Goal: Information Seeking & Learning: Understand process/instructions

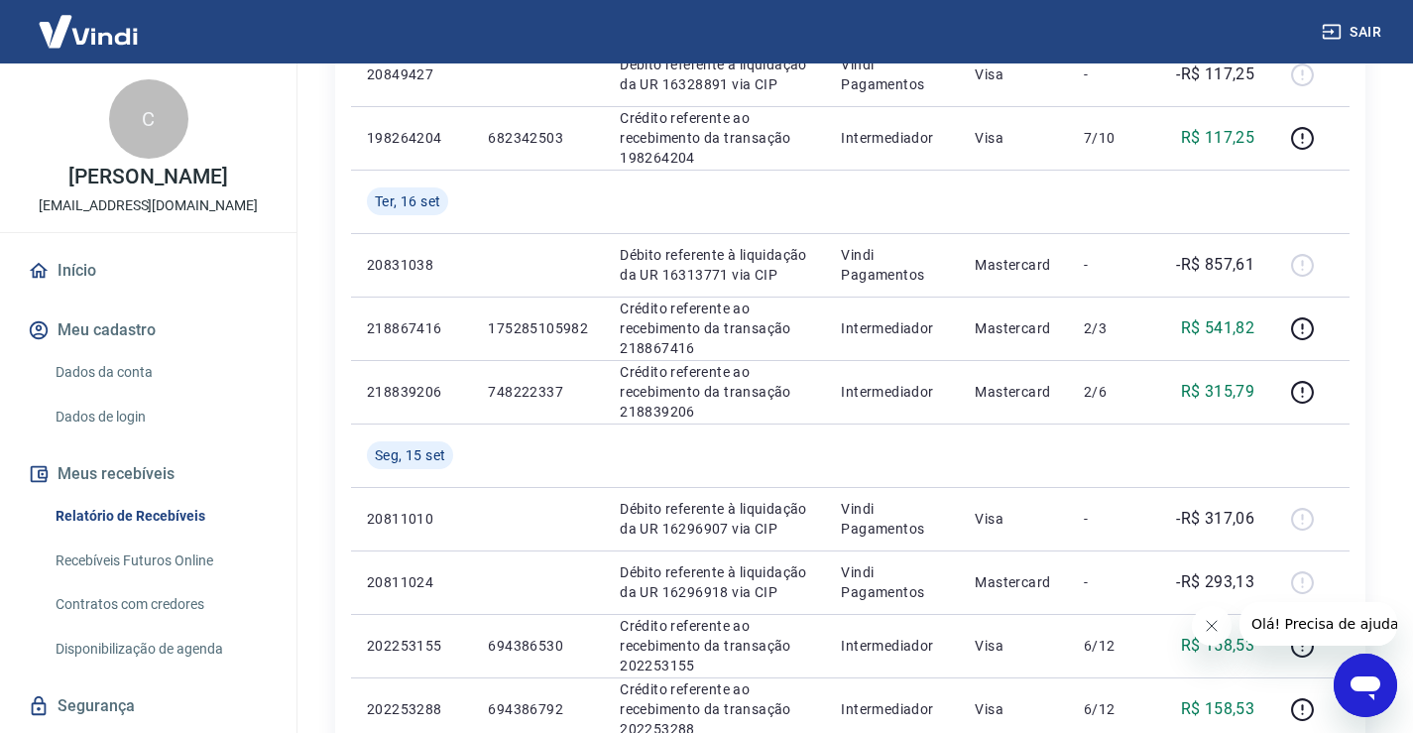
scroll to position [440, 0]
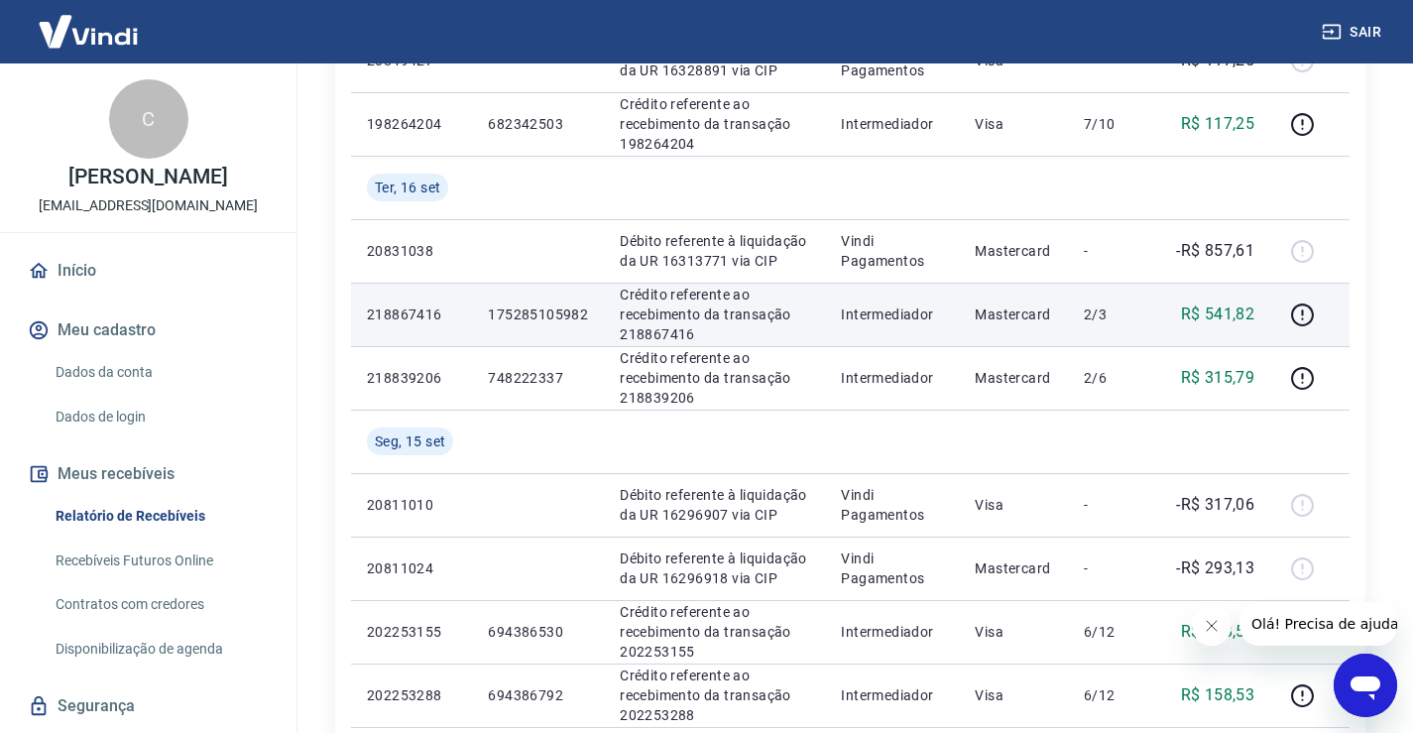
click at [1216, 318] on p "R$ 541,82" at bounding box center [1218, 314] width 74 height 24
click at [1303, 318] on icon "button" at bounding box center [1302, 318] width 2 height 2
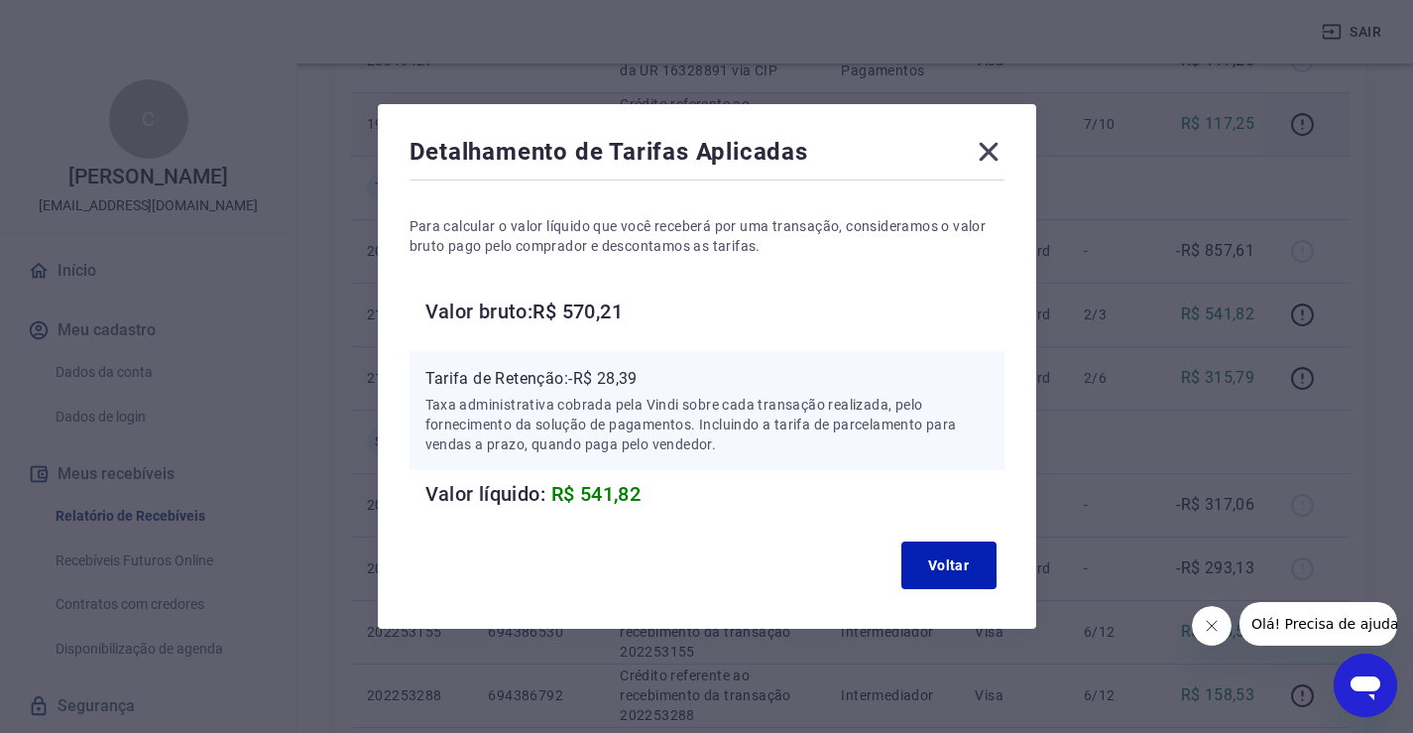
click at [995, 150] on icon at bounding box center [988, 152] width 19 height 19
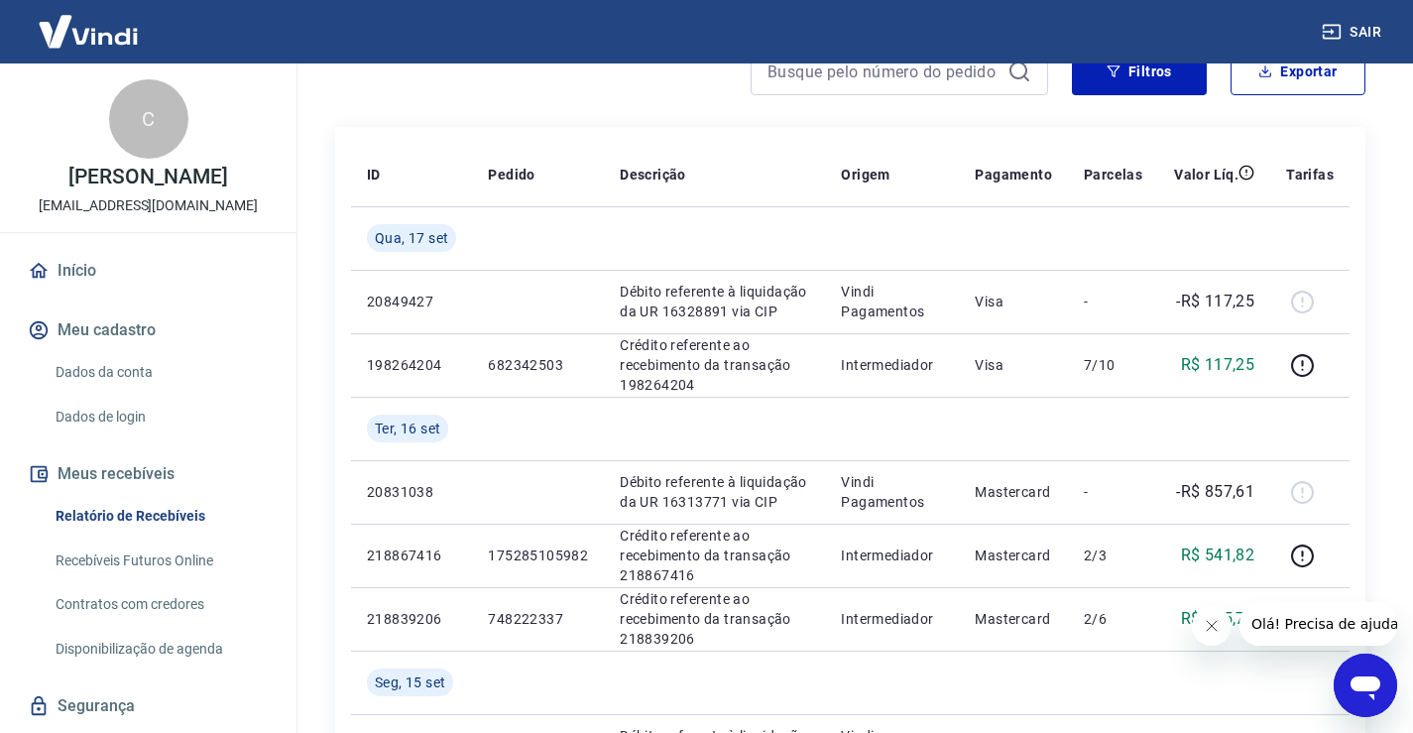
scroll to position [203, 0]
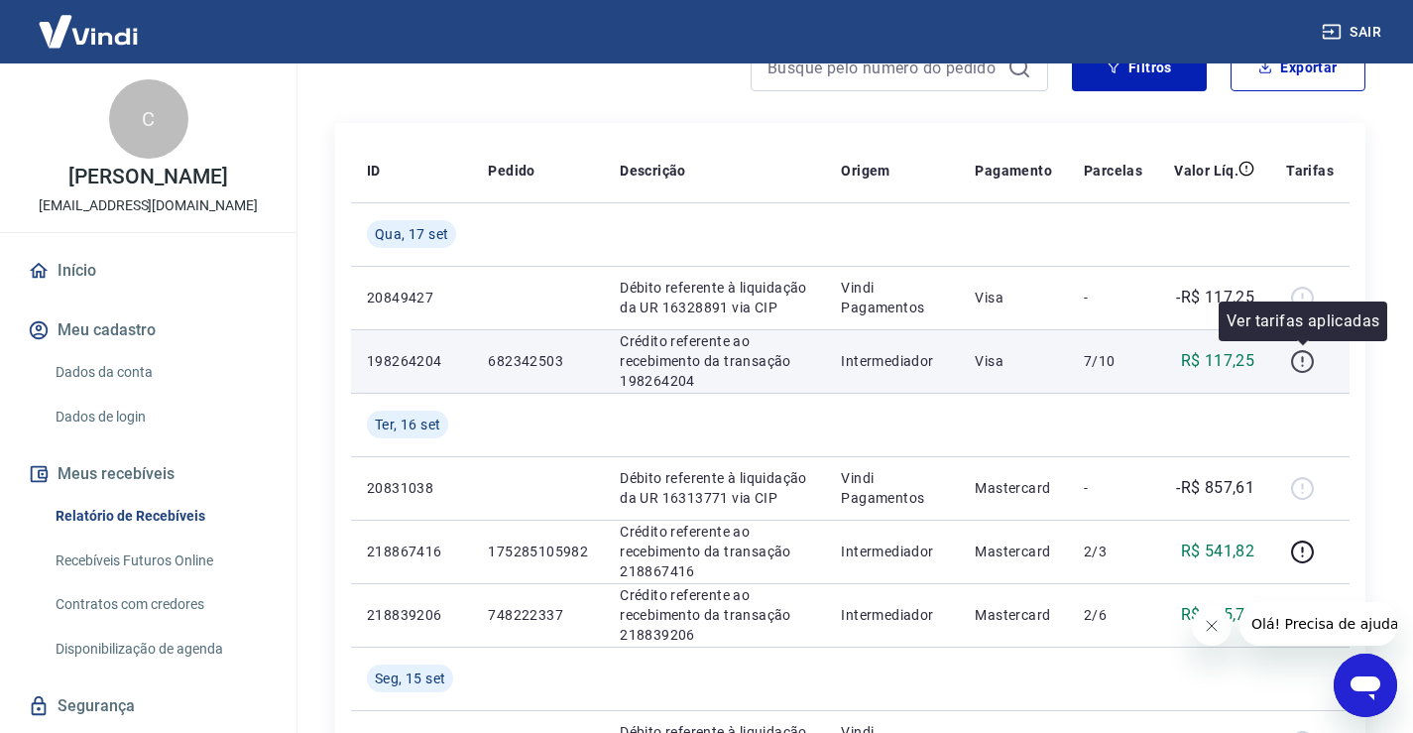
click at [1305, 360] on icon "button" at bounding box center [1302, 361] width 25 height 25
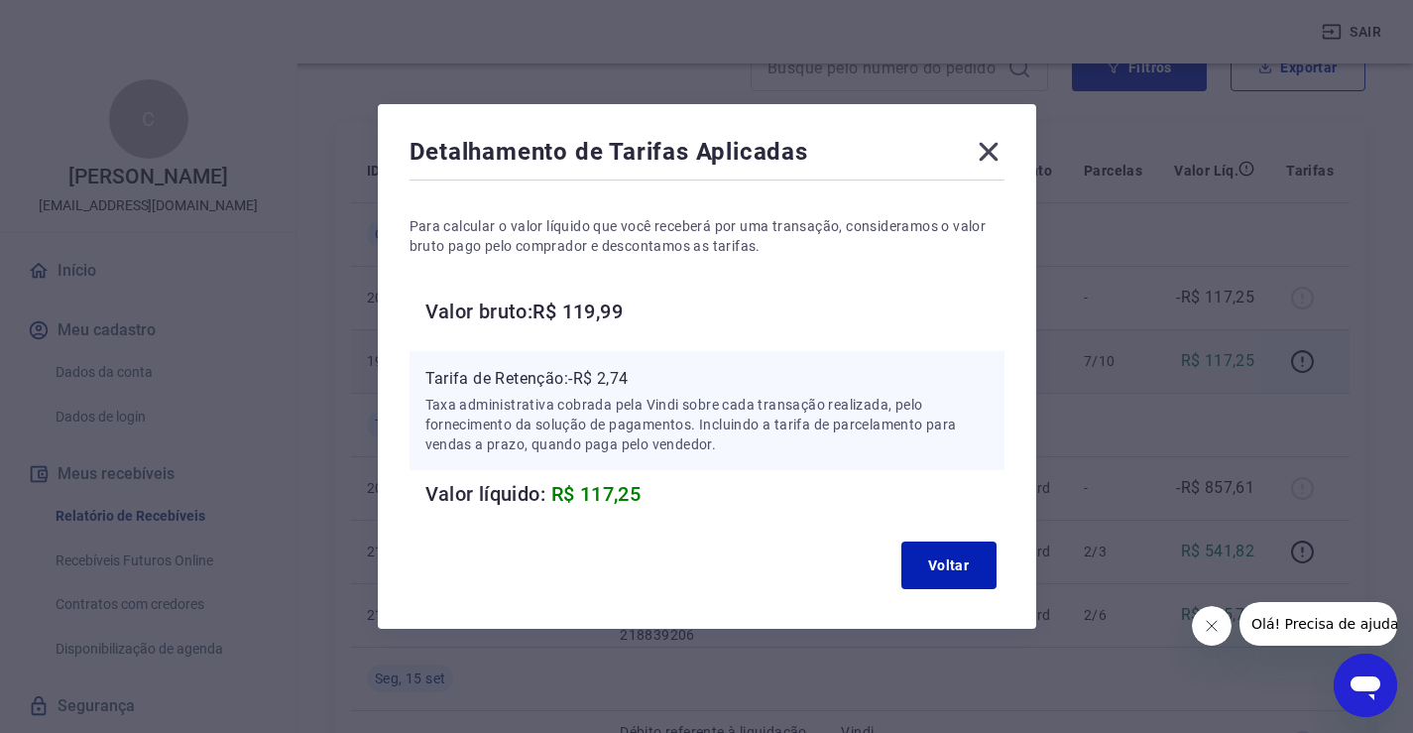
click at [1002, 143] on icon at bounding box center [989, 152] width 32 height 32
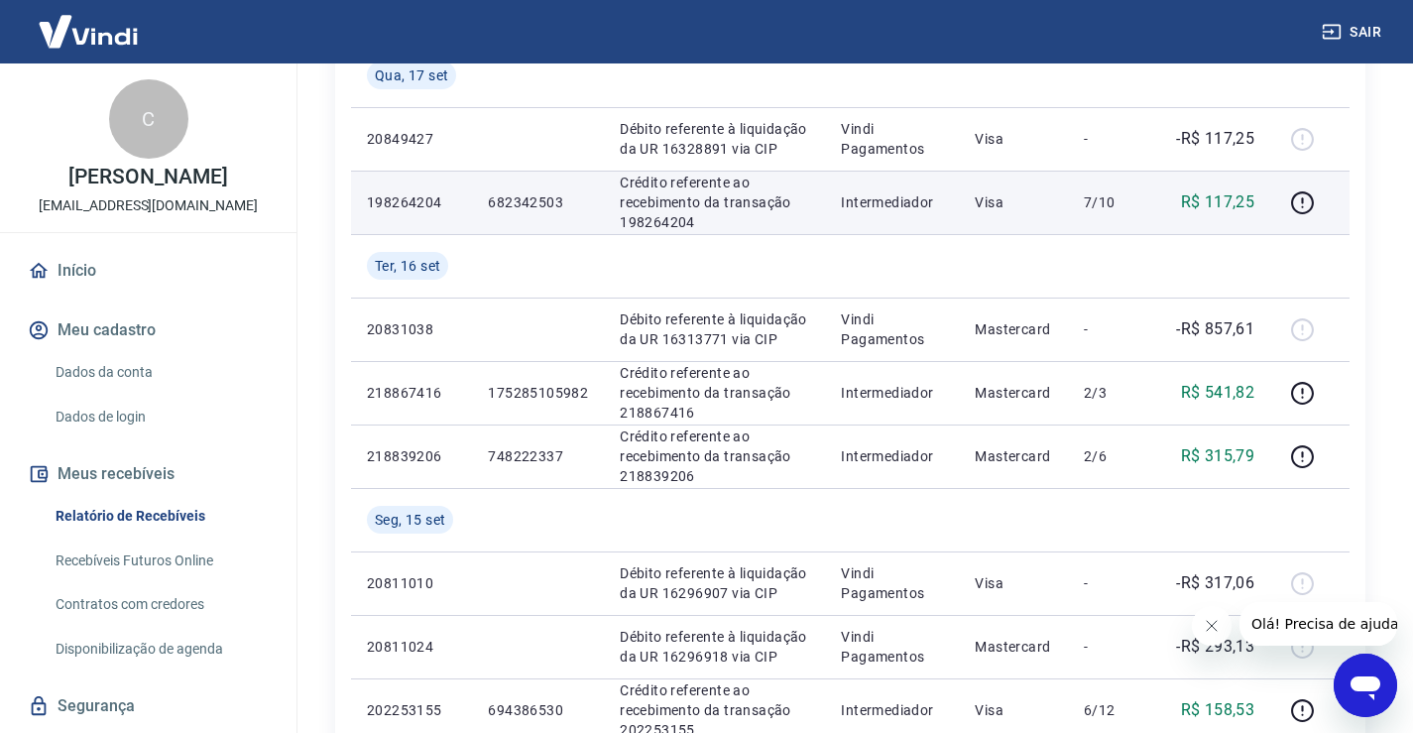
scroll to position [373, 0]
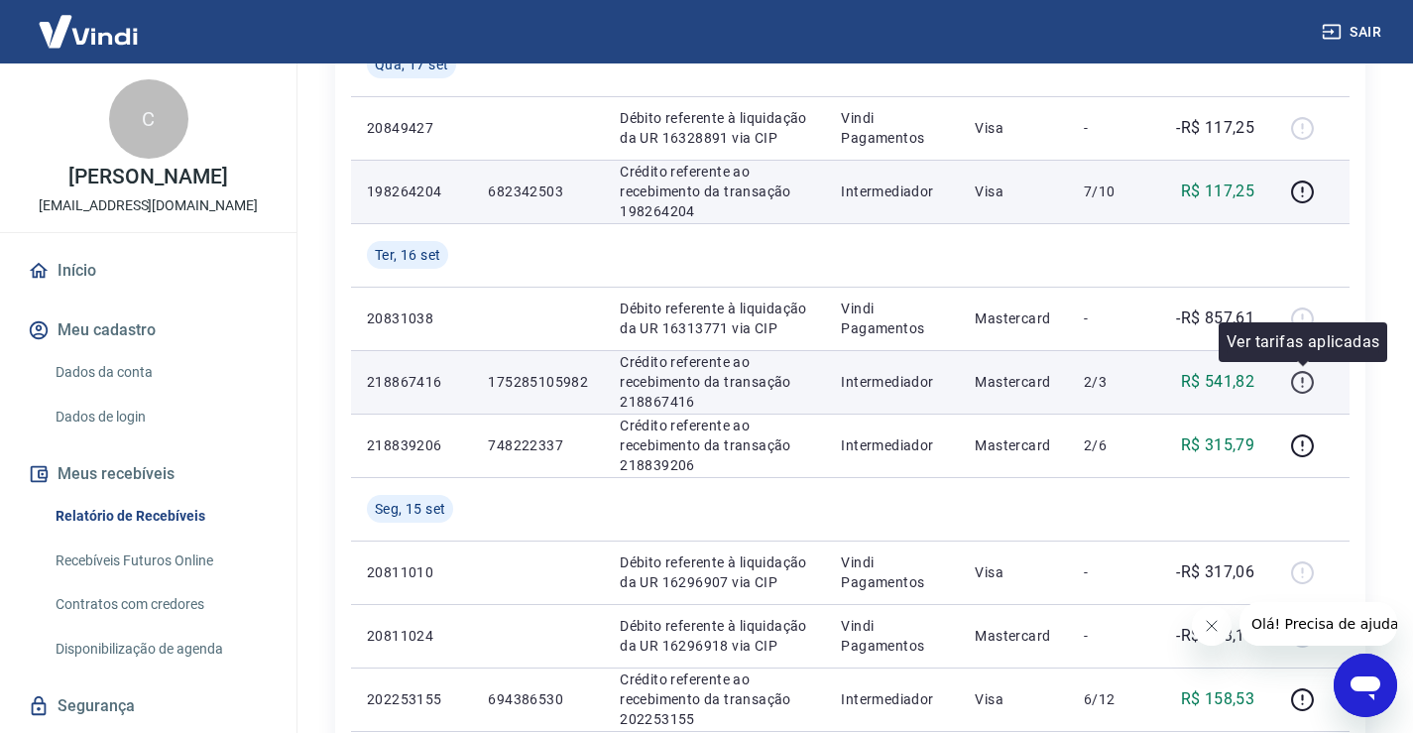
click at [1299, 385] on icon "button" at bounding box center [1302, 382] width 25 height 25
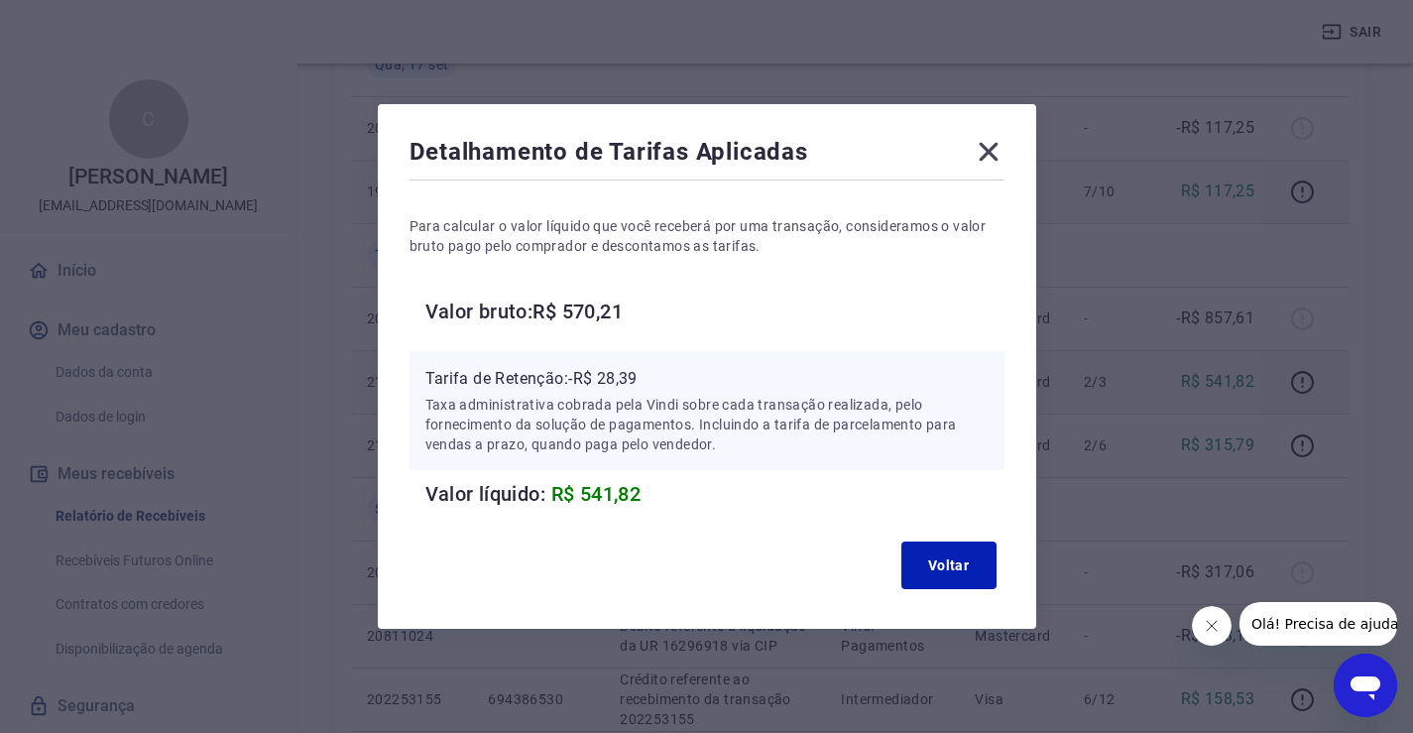
click at [1005, 148] on icon at bounding box center [989, 152] width 32 height 32
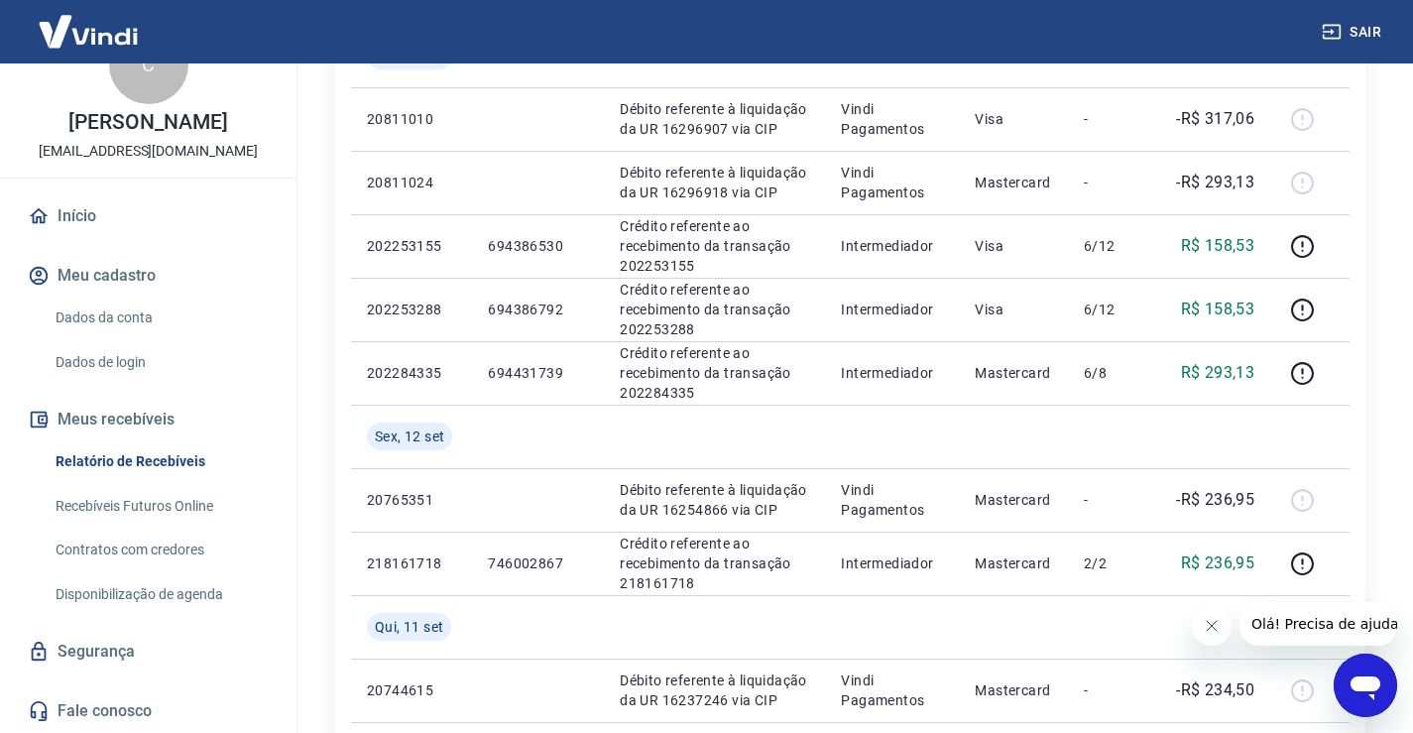
scroll to position [864, 0]
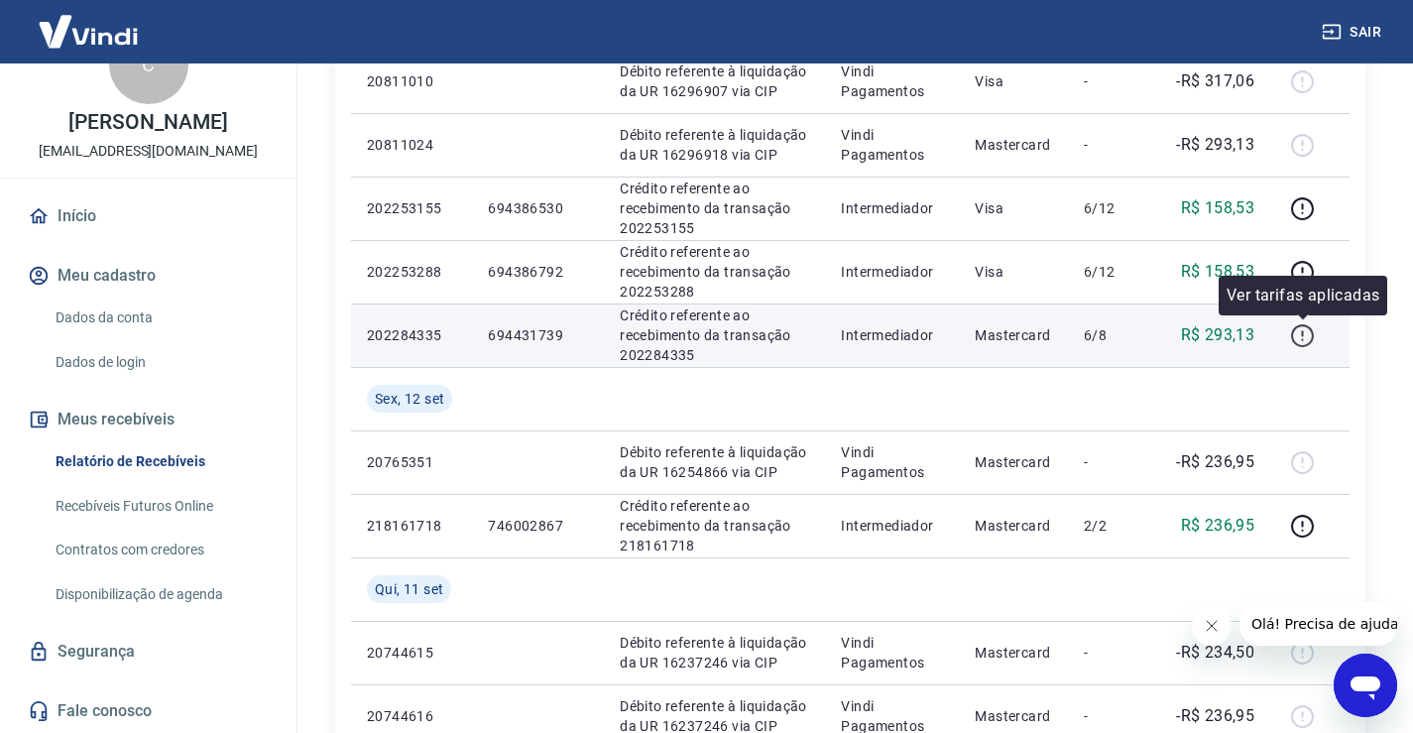
click at [1303, 335] on icon "button" at bounding box center [1302, 335] width 25 height 25
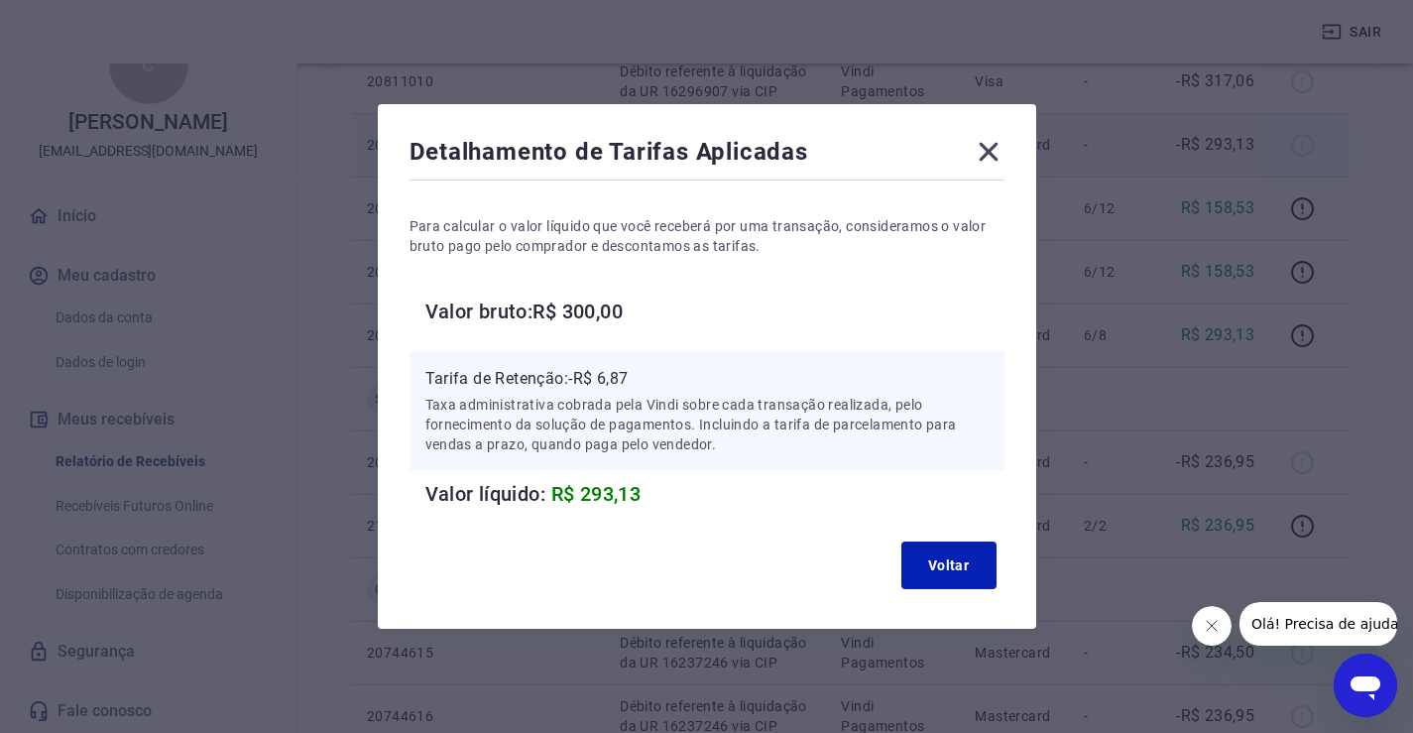
click at [997, 148] on icon at bounding box center [989, 152] width 32 height 32
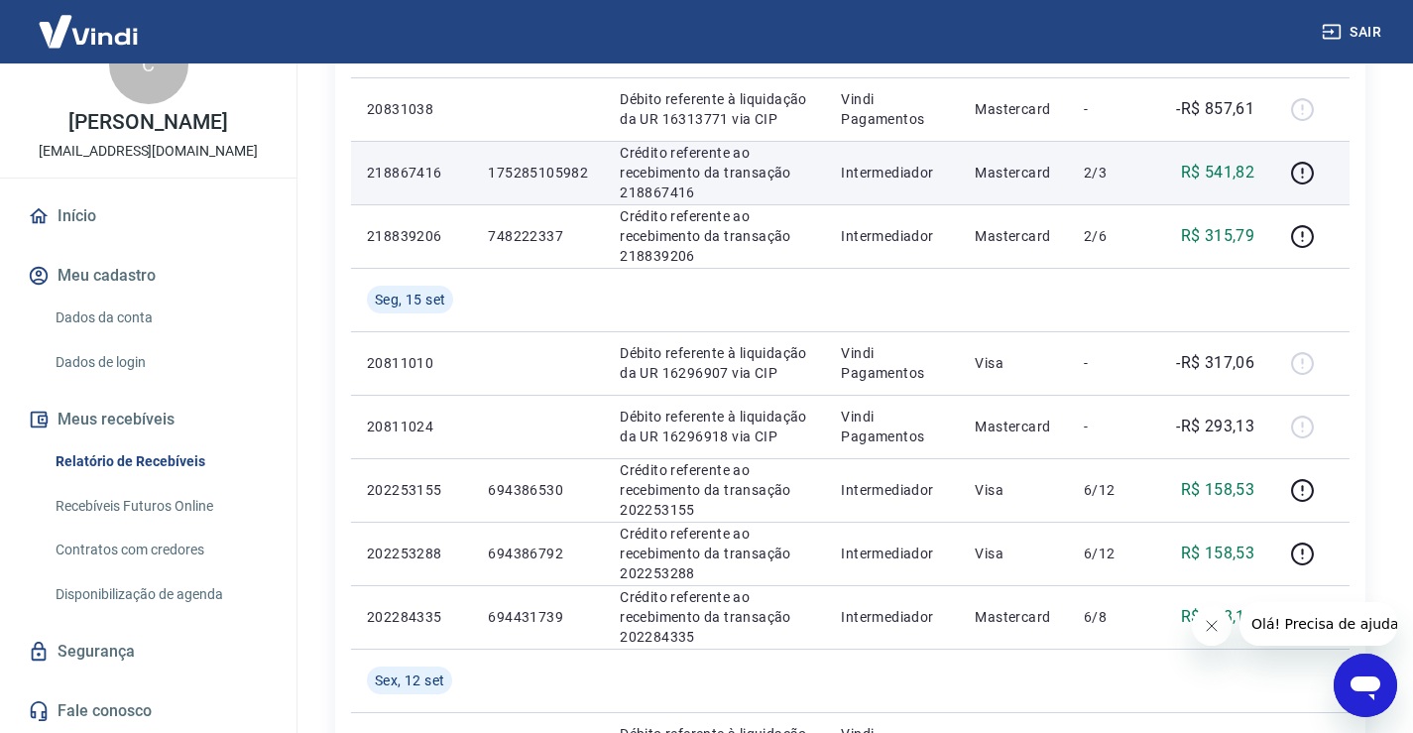
scroll to position [603, 0]
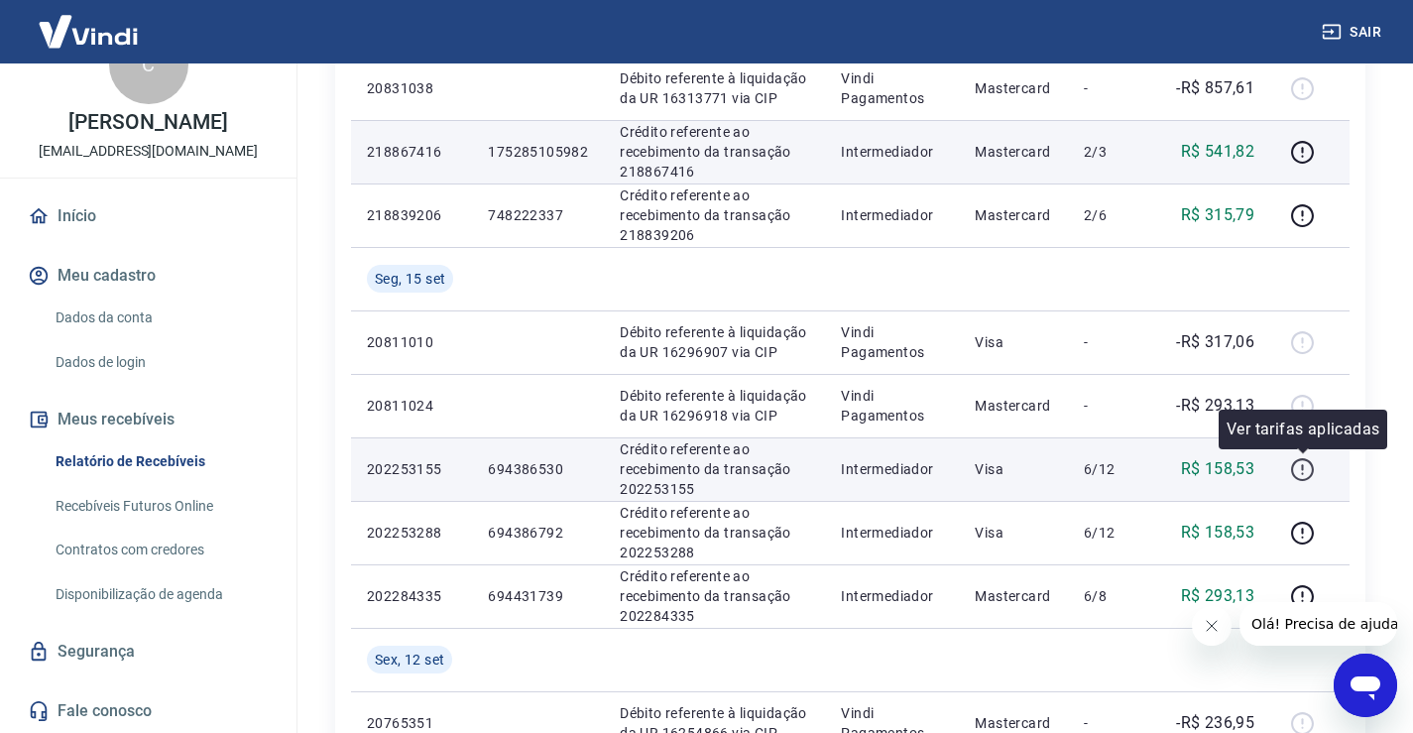
click at [1298, 471] on icon "button" at bounding box center [1302, 469] width 25 height 25
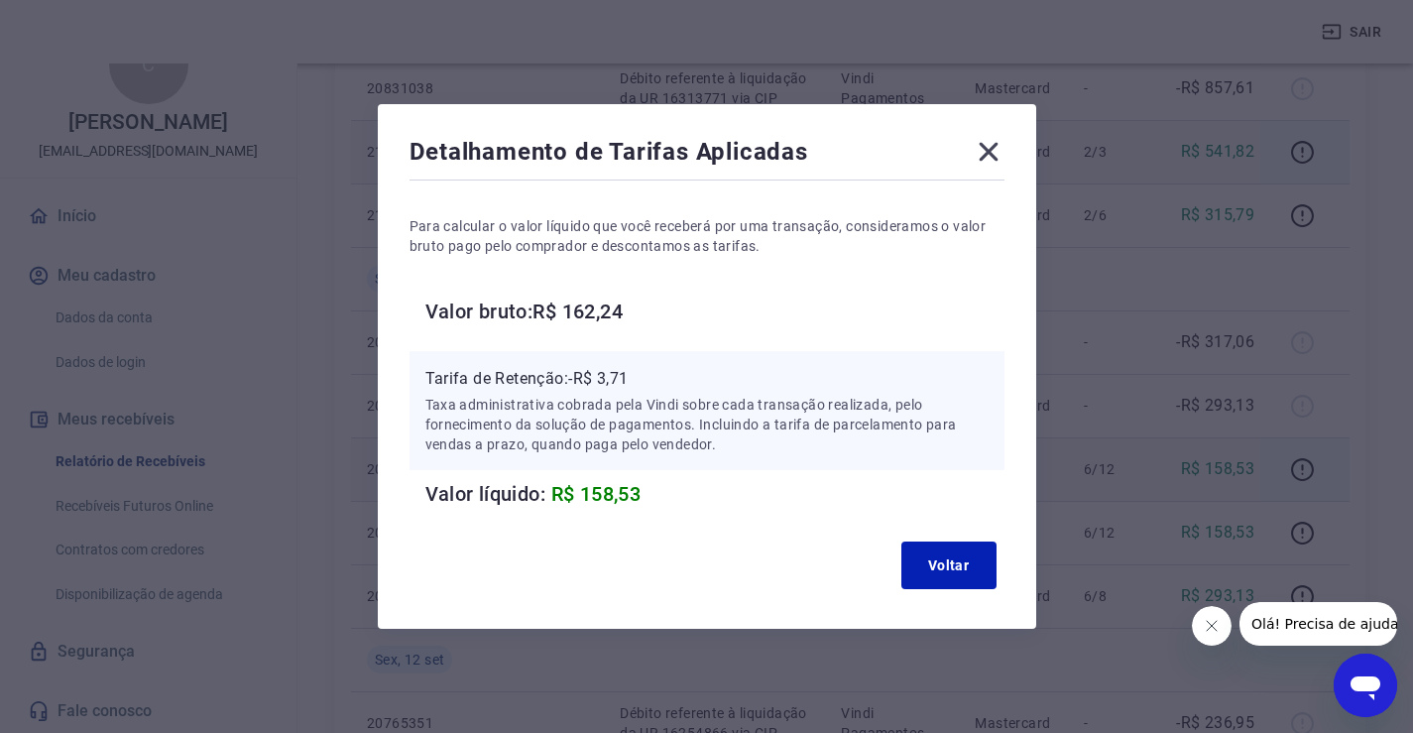
click at [1001, 140] on icon at bounding box center [989, 152] width 32 height 32
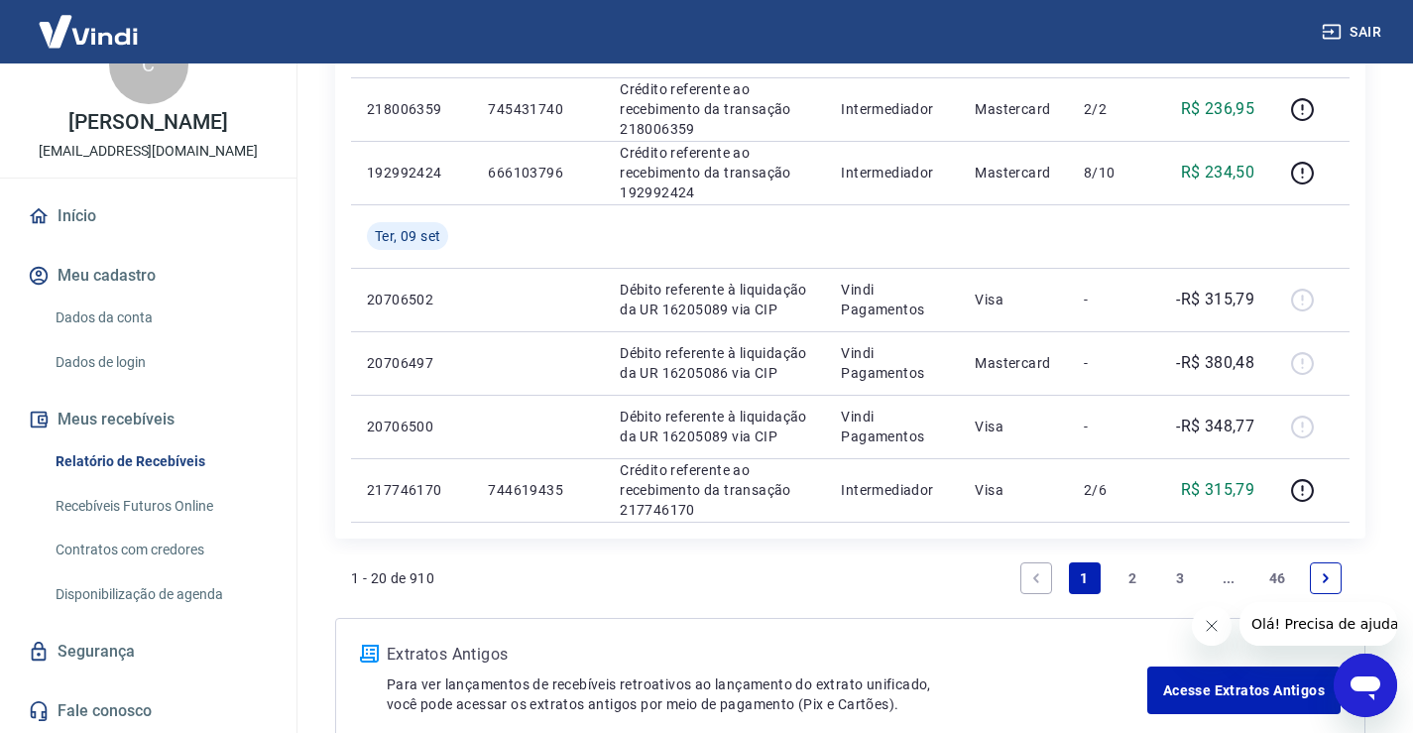
scroll to position [1530, 0]
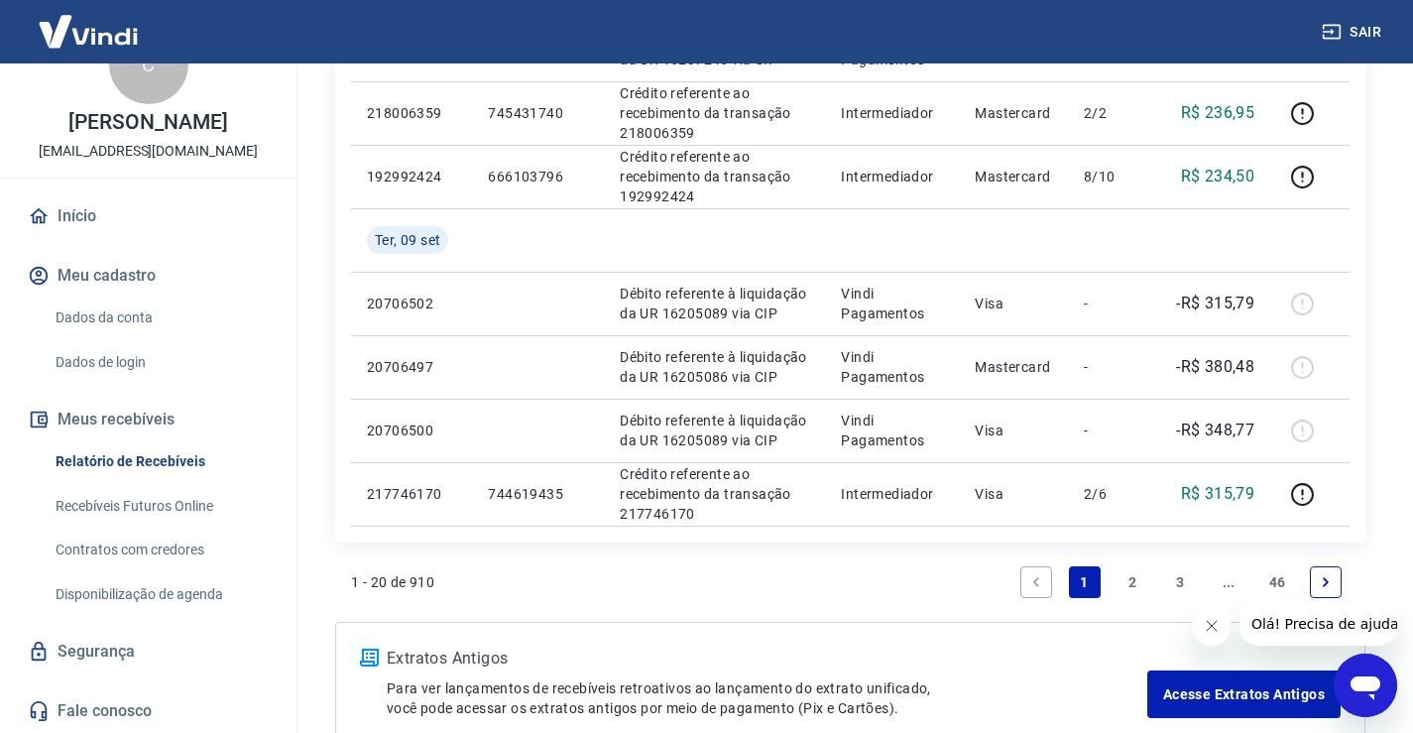
drag, startPoint x: 1417, startPoint y: 347, endPoint x: 111, endPoint y: 7, distance: 1349.6
click at [1128, 577] on link "2" at bounding box center [1133, 582] width 32 height 32
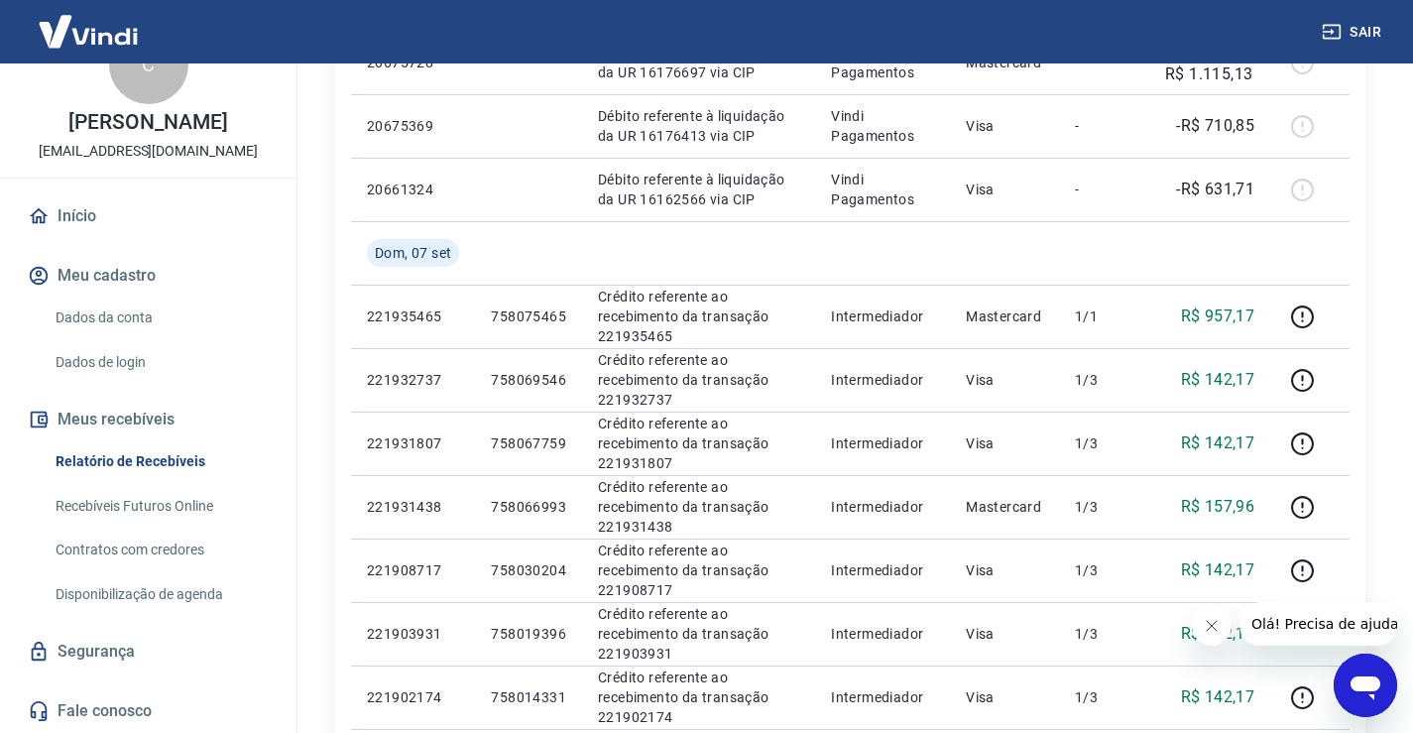
scroll to position [702, 0]
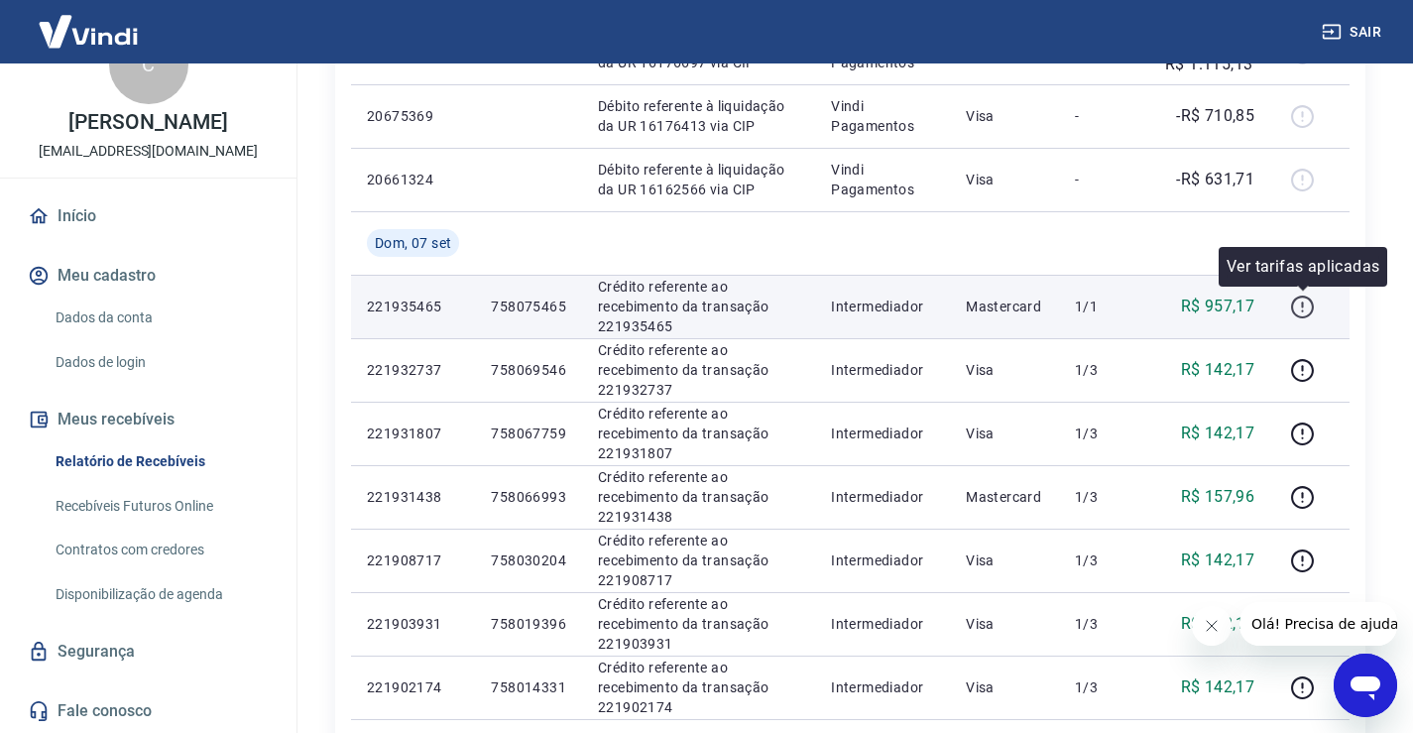
click at [1305, 306] on icon "button" at bounding box center [1302, 307] width 25 height 25
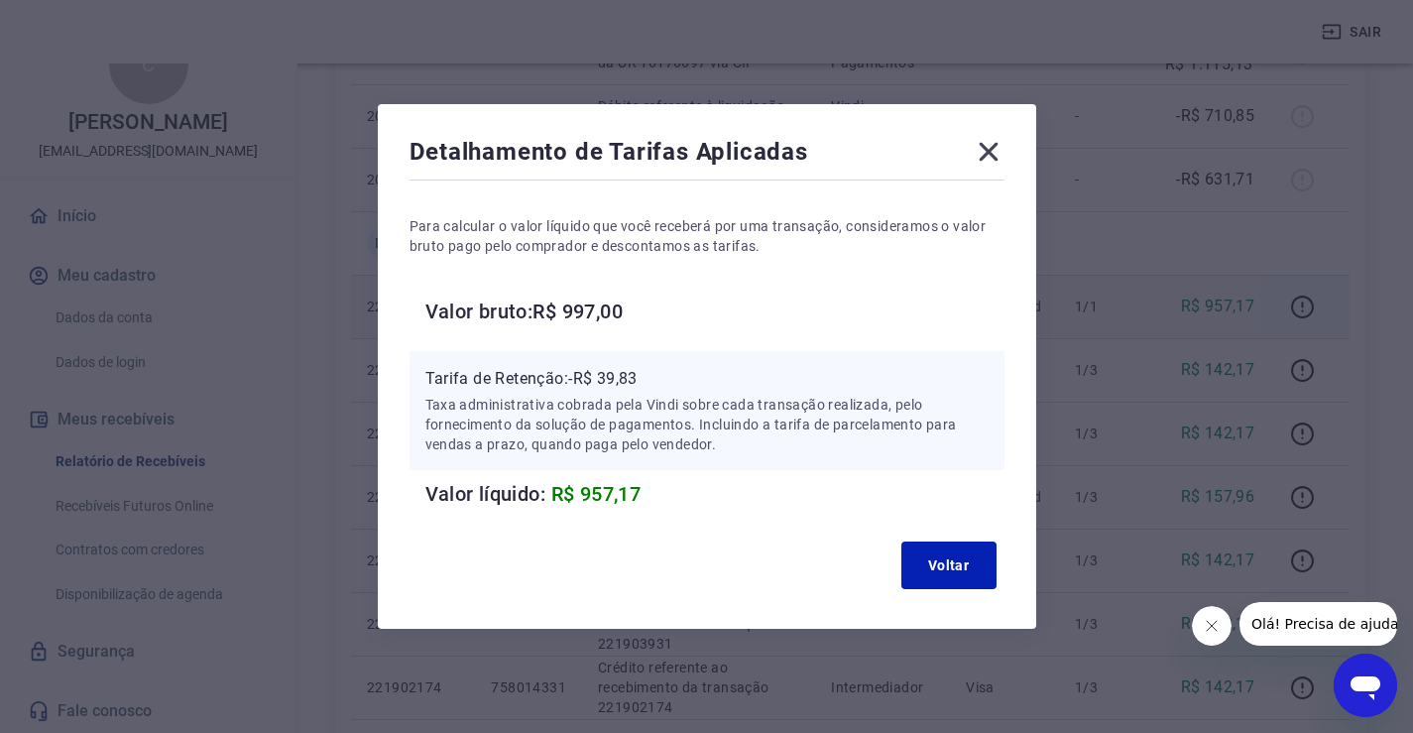
click at [994, 153] on icon at bounding box center [988, 152] width 19 height 19
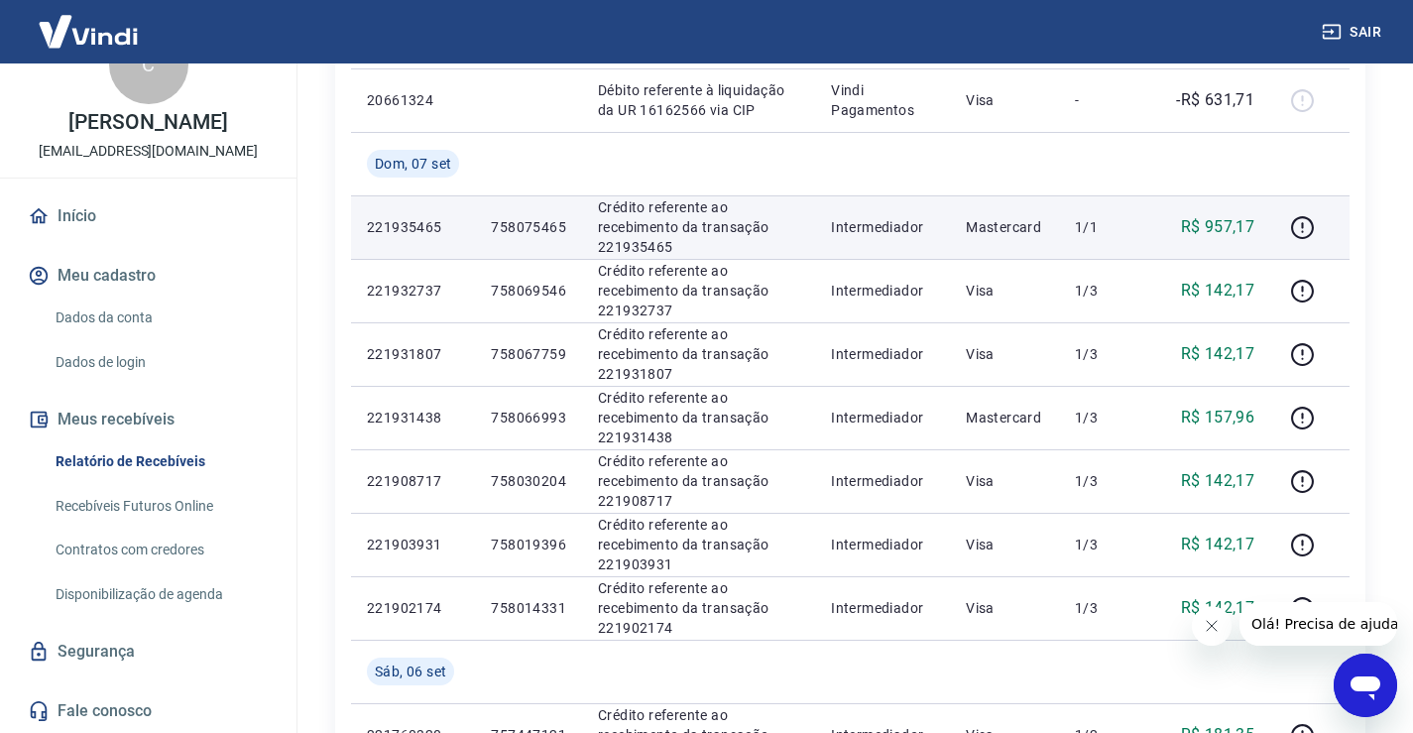
scroll to position [797, 0]
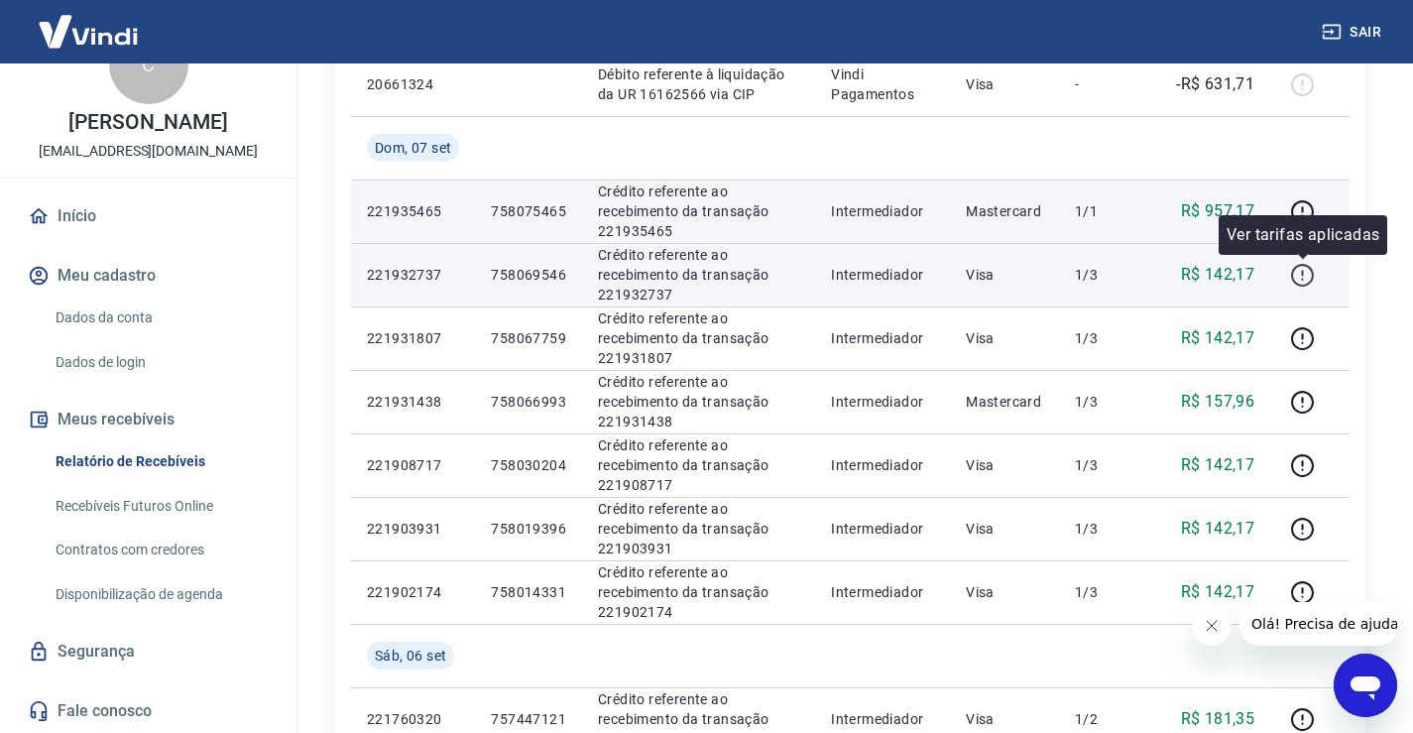
click at [1303, 277] on icon "button" at bounding box center [1302, 275] width 25 height 25
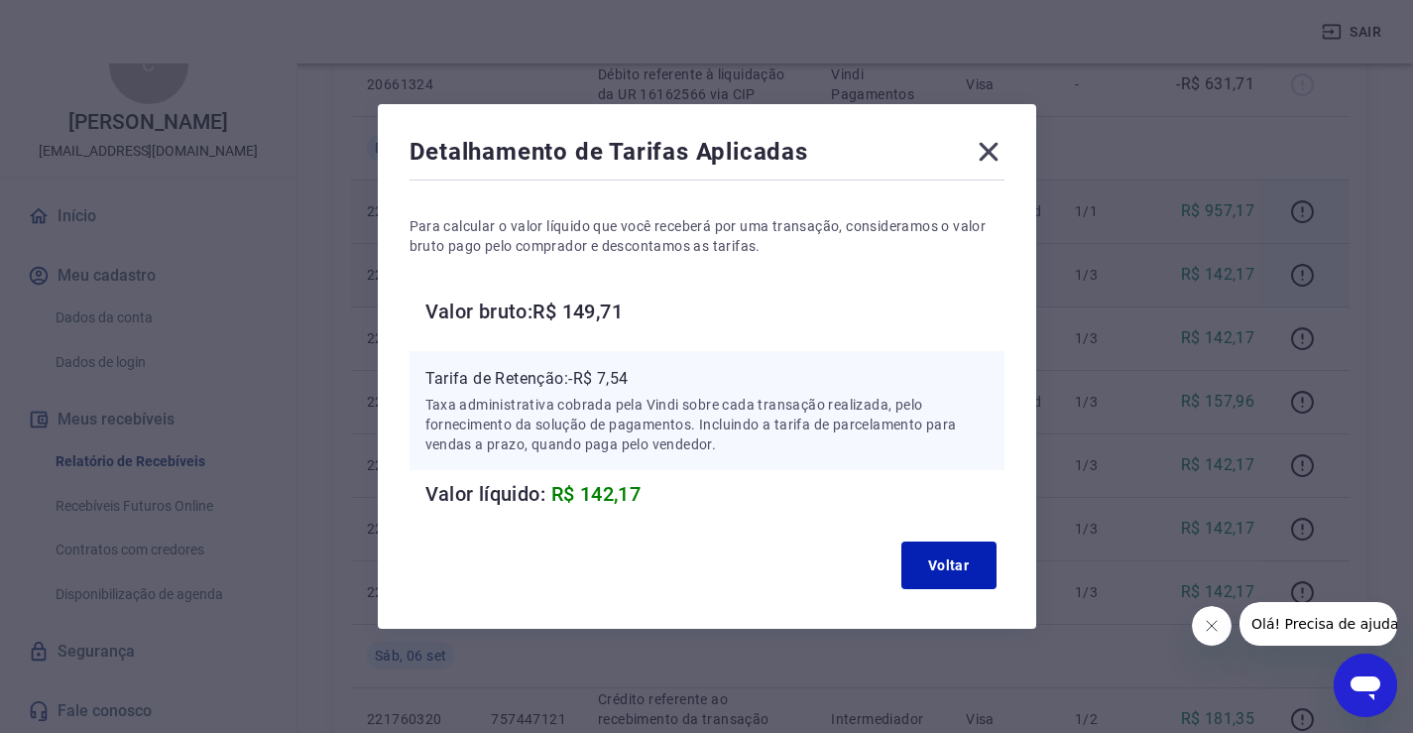
click at [997, 159] on icon at bounding box center [989, 152] width 32 height 32
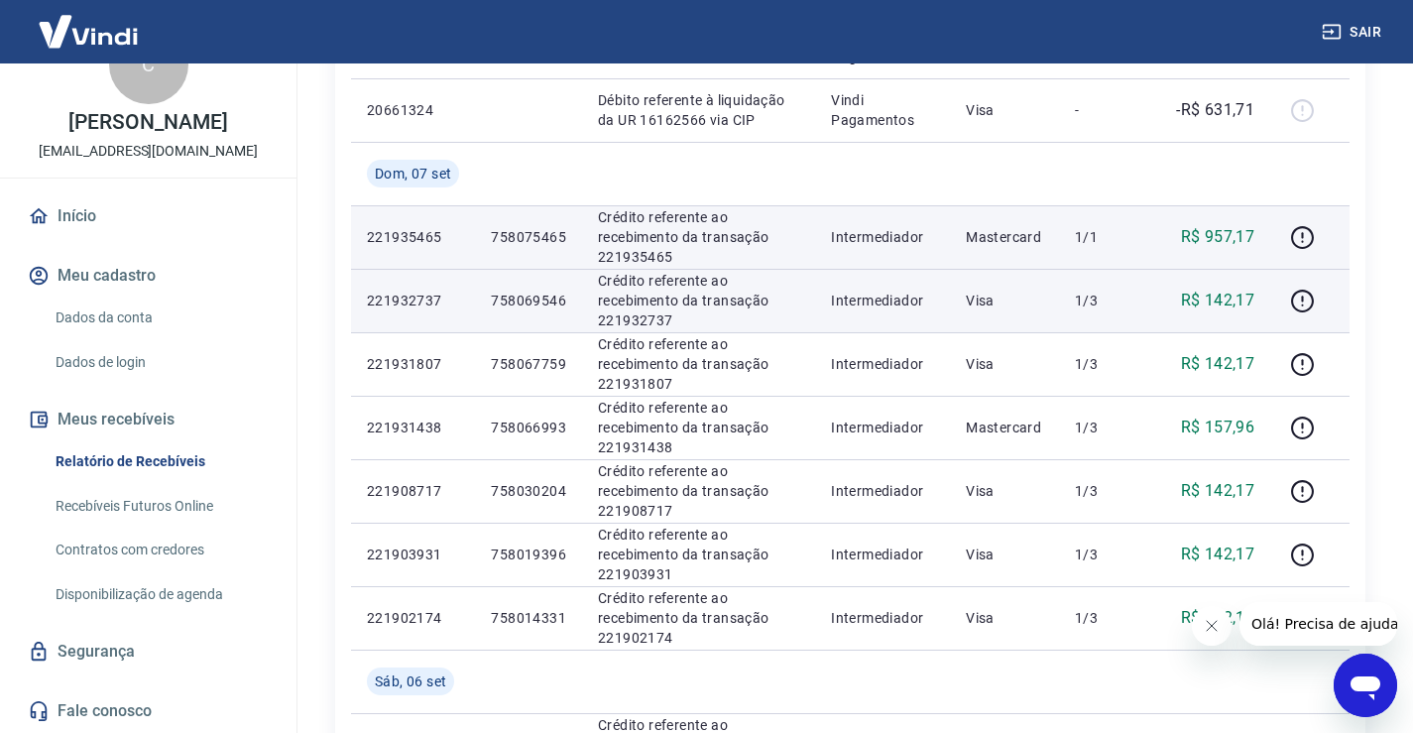
scroll to position [769, 0]
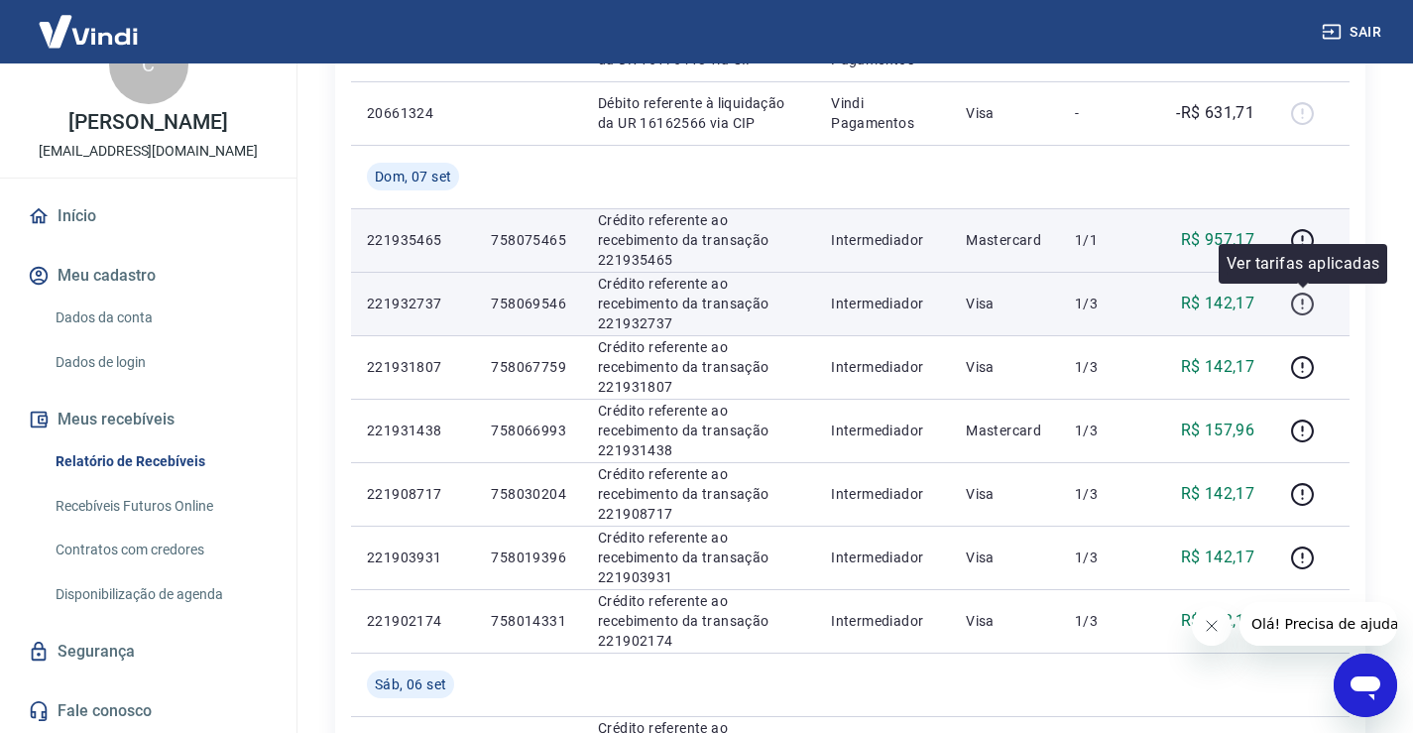
click at [1300, 306] on icon "button" at bounding box center [1302, 304] width 25 height 25
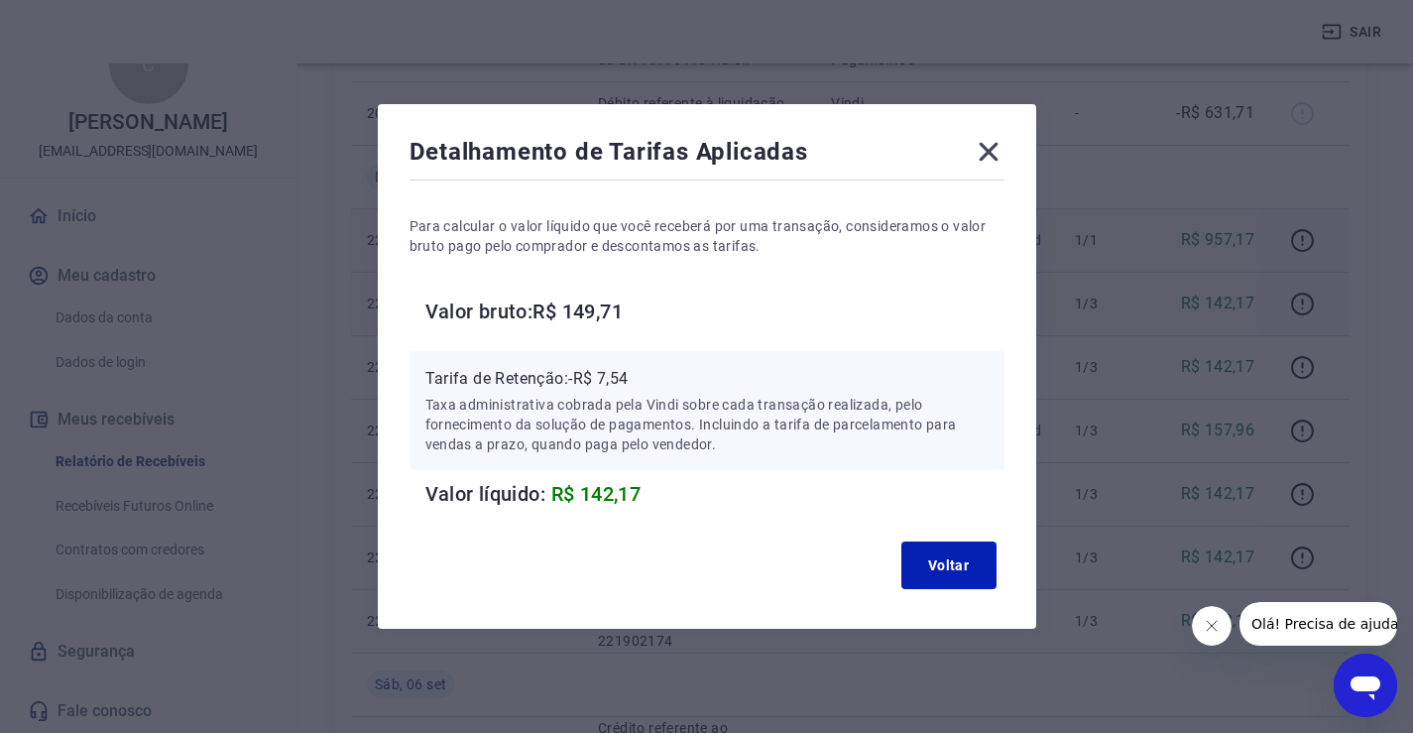
click at [990, 148] on icon at bounding box center [988, 152] width 19 height 19
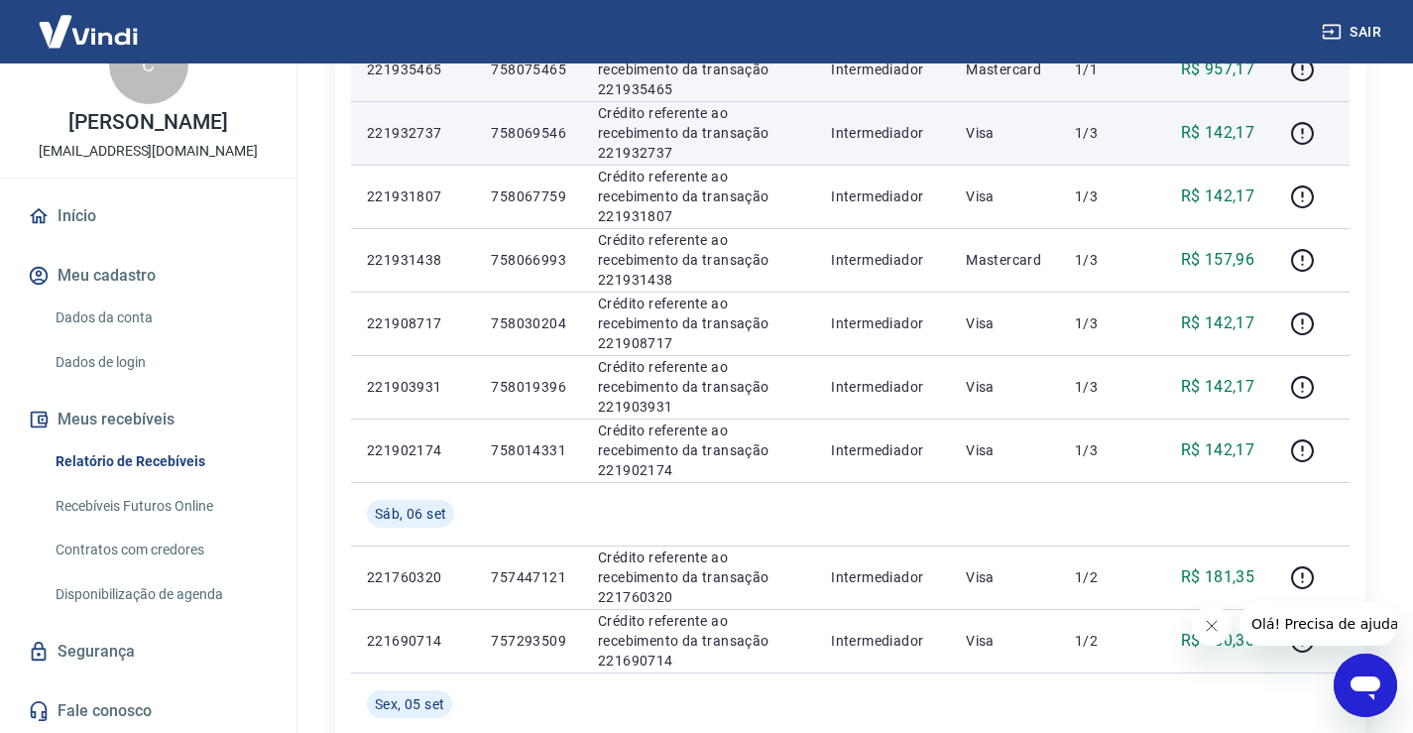
scroll to position [953, 0]
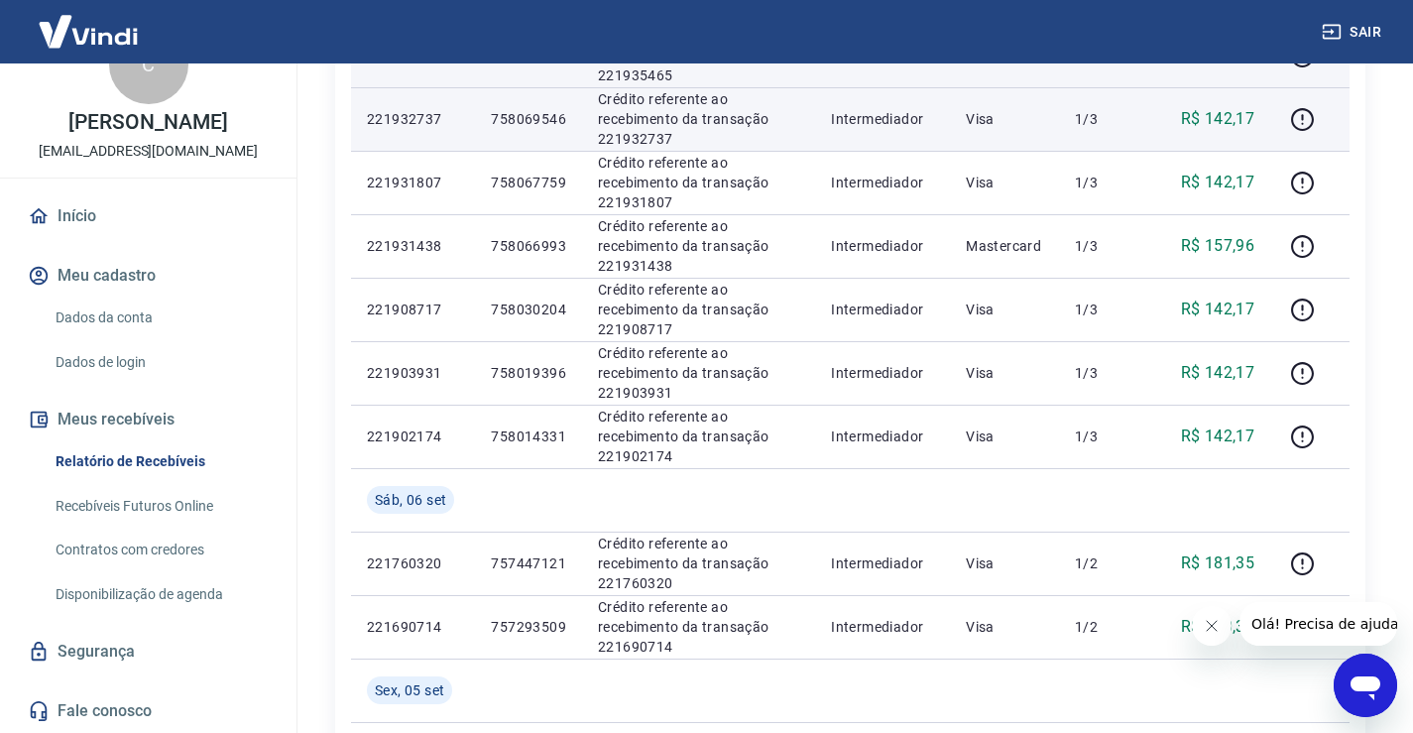
click at [1369, 687] on icon "Abrir janela de mensagens" at bounding box center [1366, 688] width 30 height 24
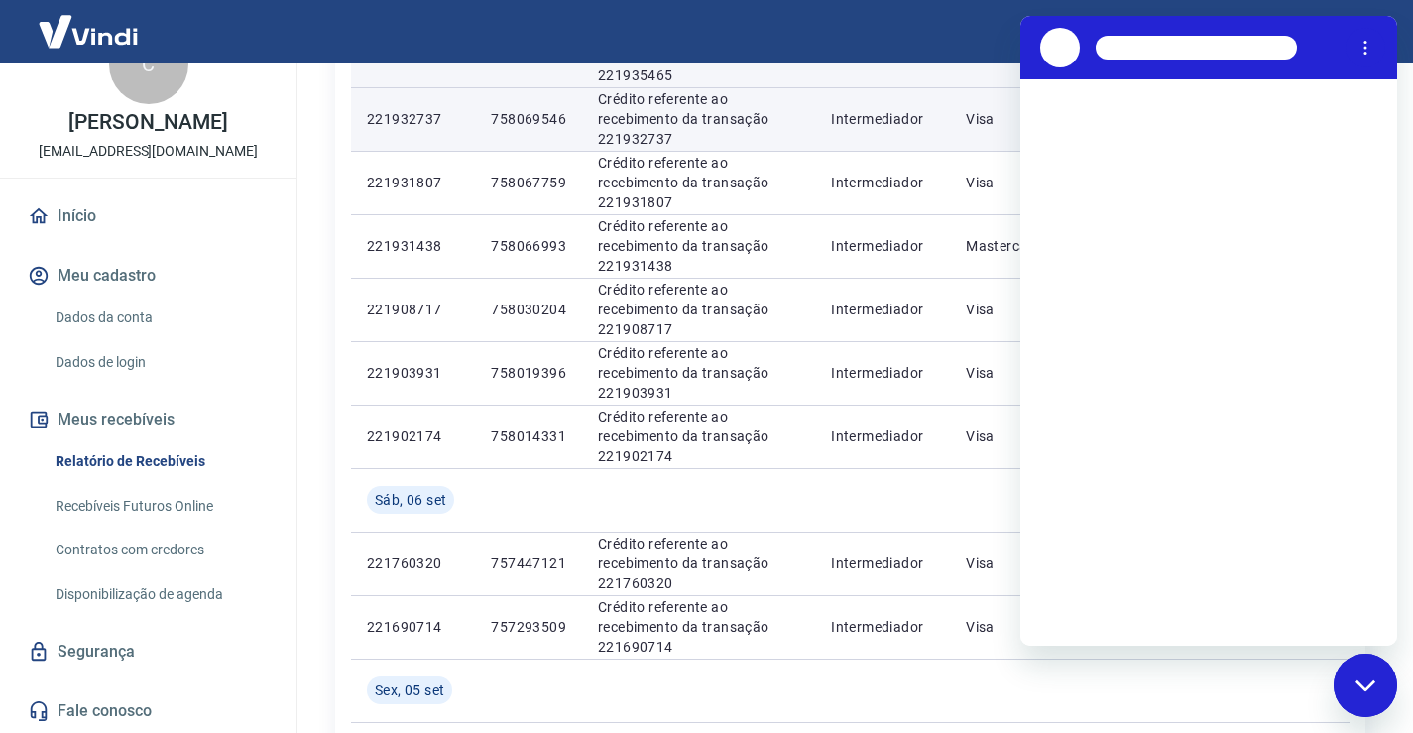
scroll to position [0, 0]
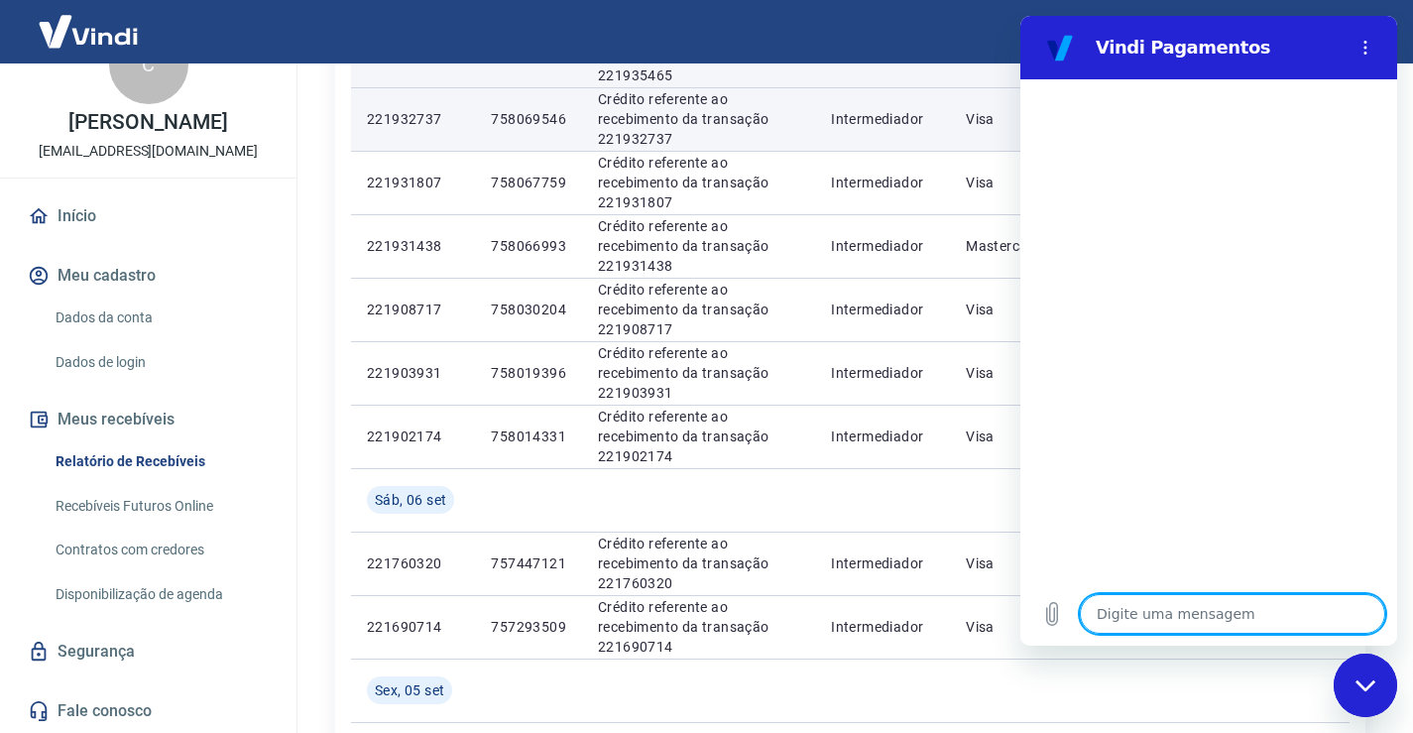
type textarea "b"
type textarea "x"
type textarea "bo"
type textarea "x"
type textarea "boa"
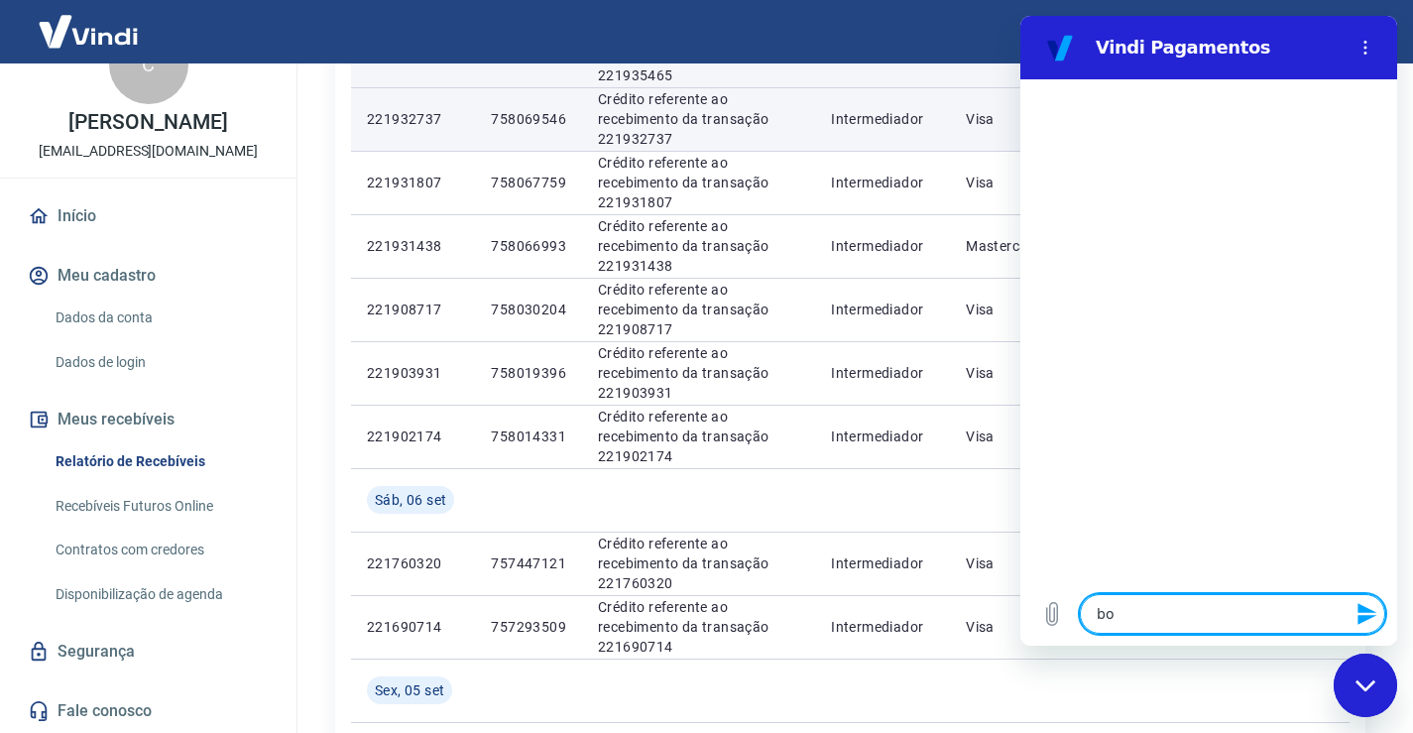
type textarea "x"
type textarea "boa"
type textarea "x"
type textarea "boa t"
type textarea "x"
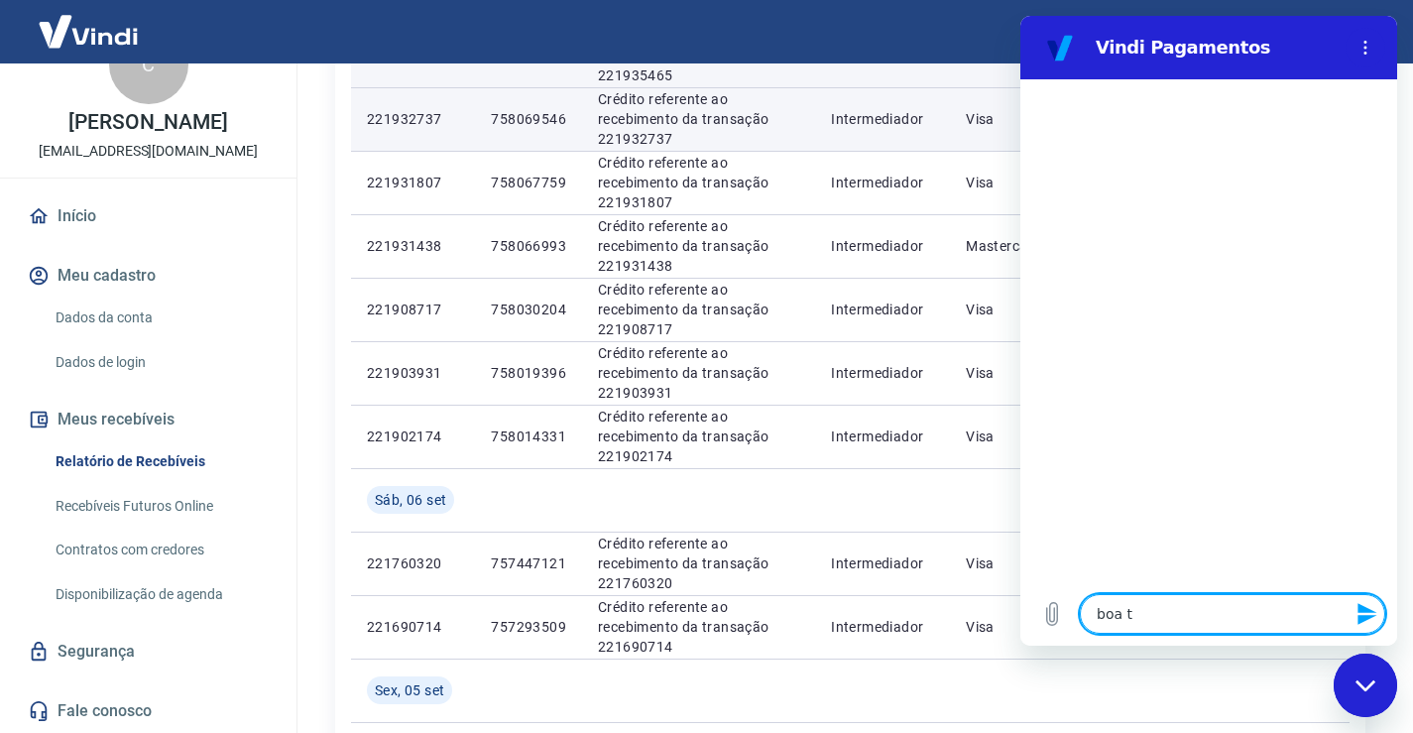
type textarea "boa ta"
type textarea "x"
type textarea "boa tar"
type textarea "x"
type textarea "boa tard"
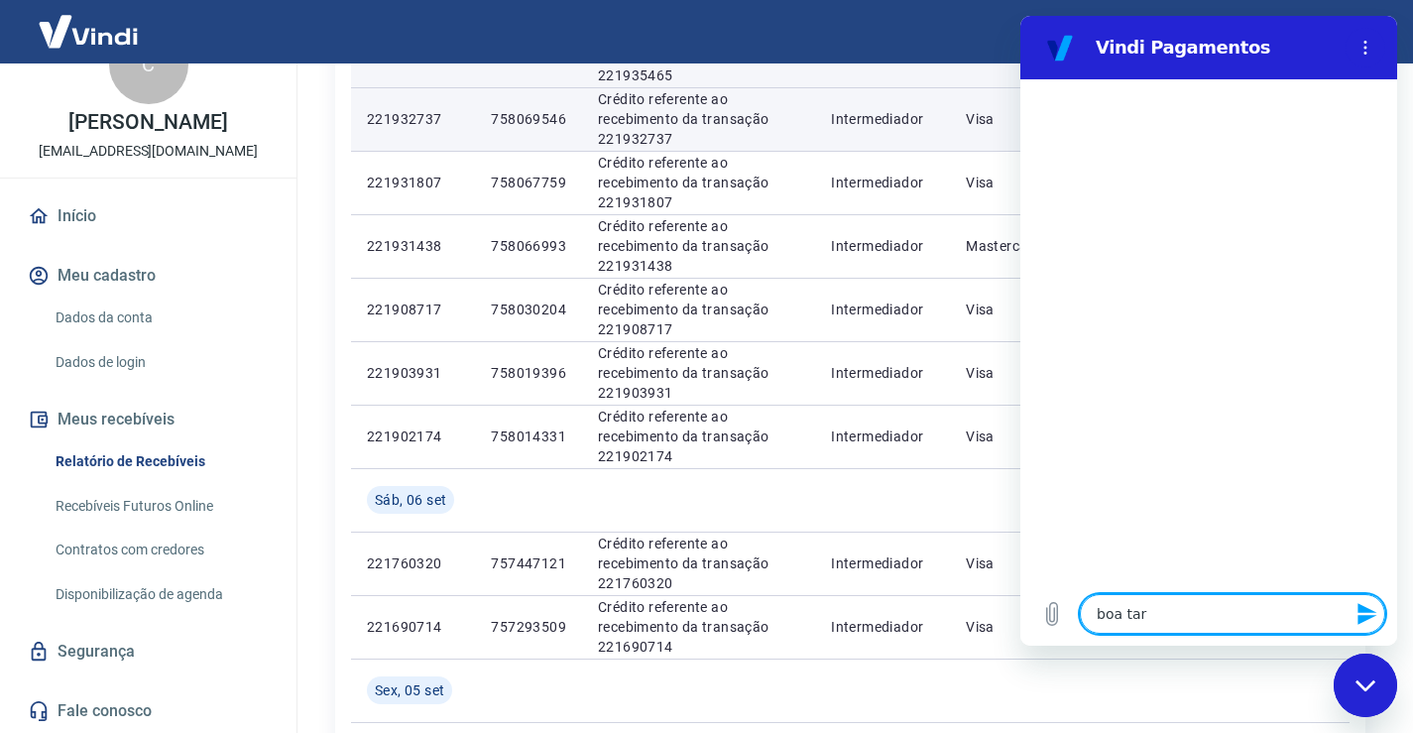
type textarea "x"
type textarea "boa tarde"
type textarea "x"
type textarea "boa tarde"
type textarea "x"
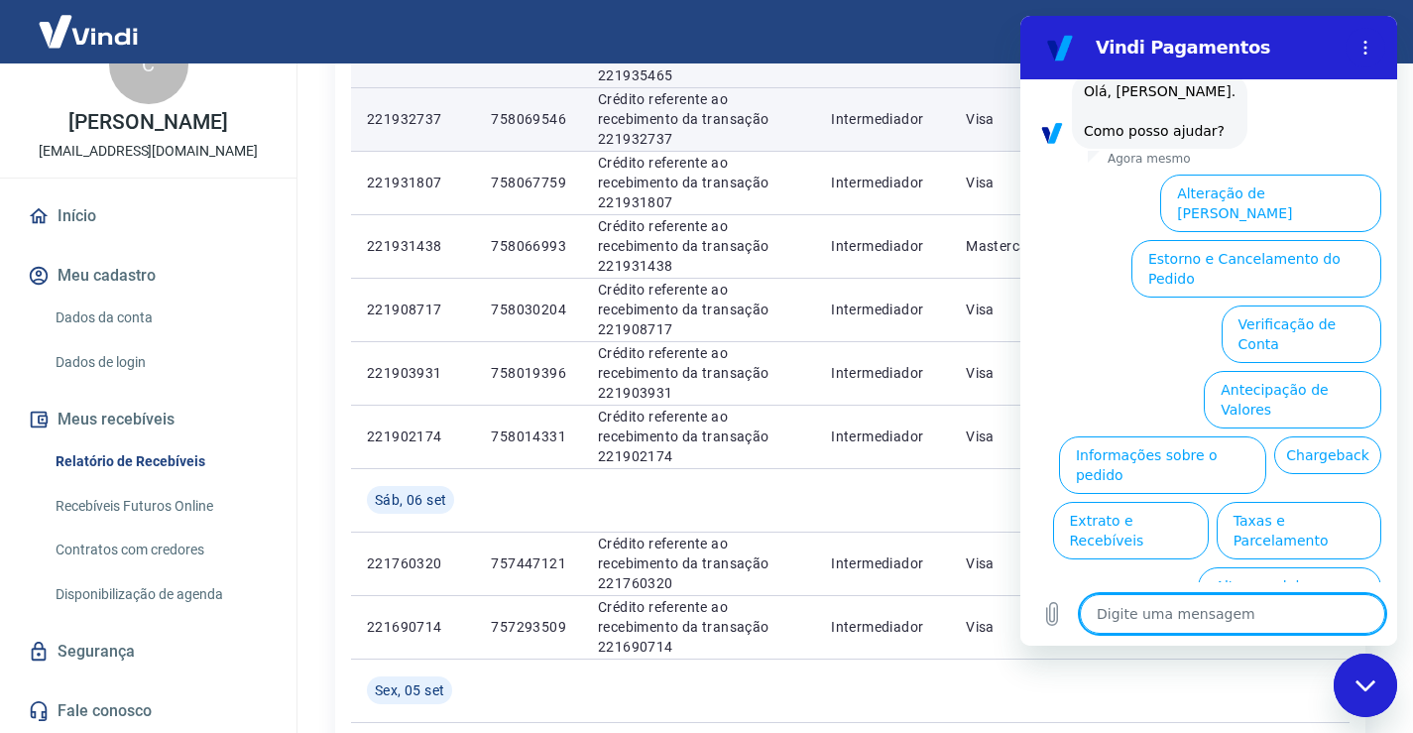
scroll to position [111, 0]
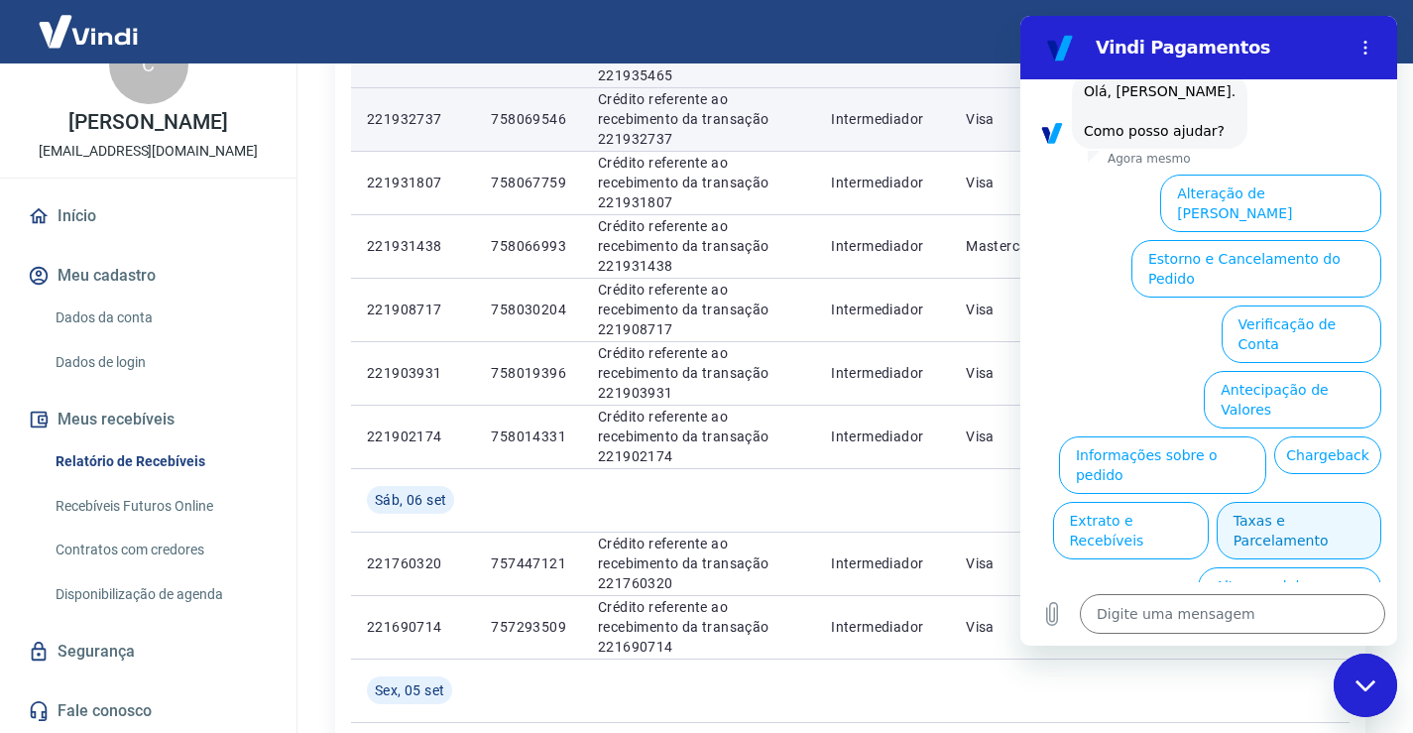
click at [1284, 502] on button "Taxas e Parcelamento" at bounding box center [1299, 531] width 165 height 58
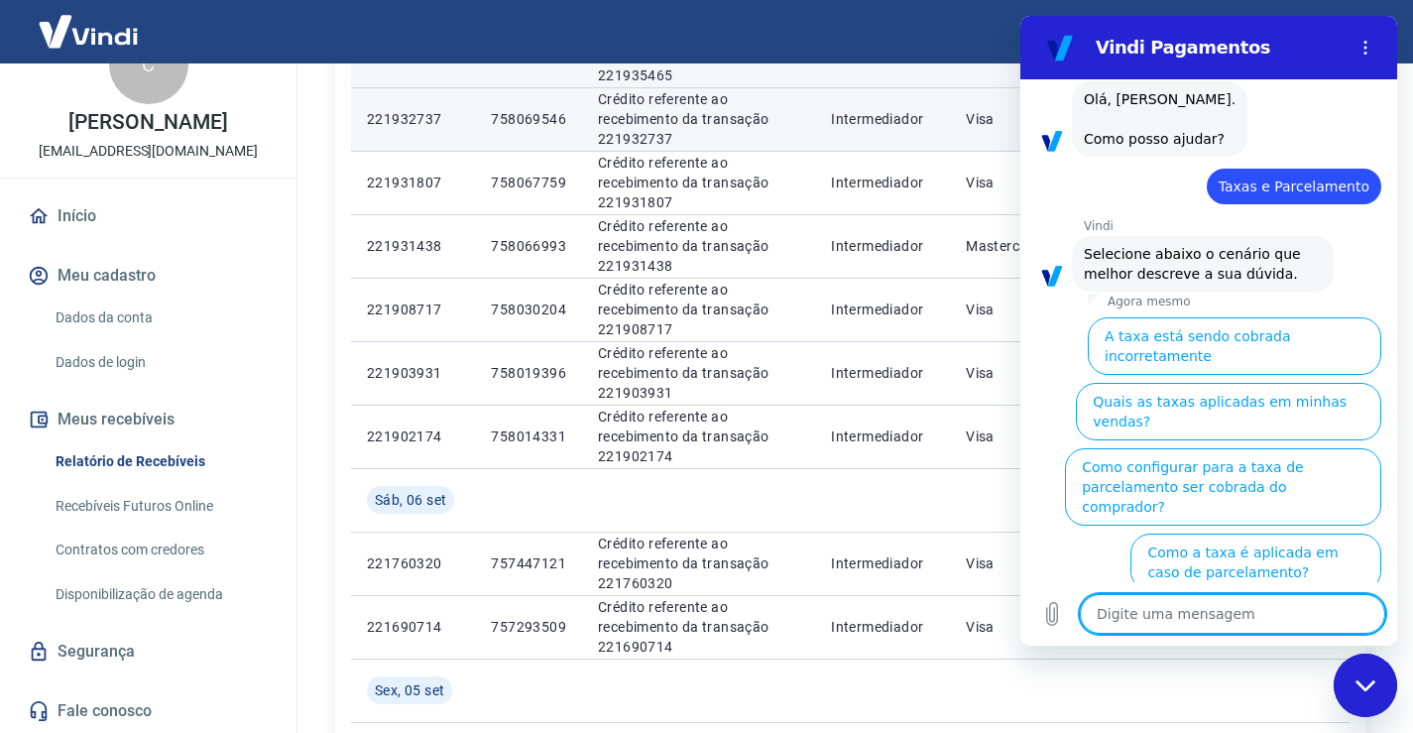
scroll to position [101, 0]
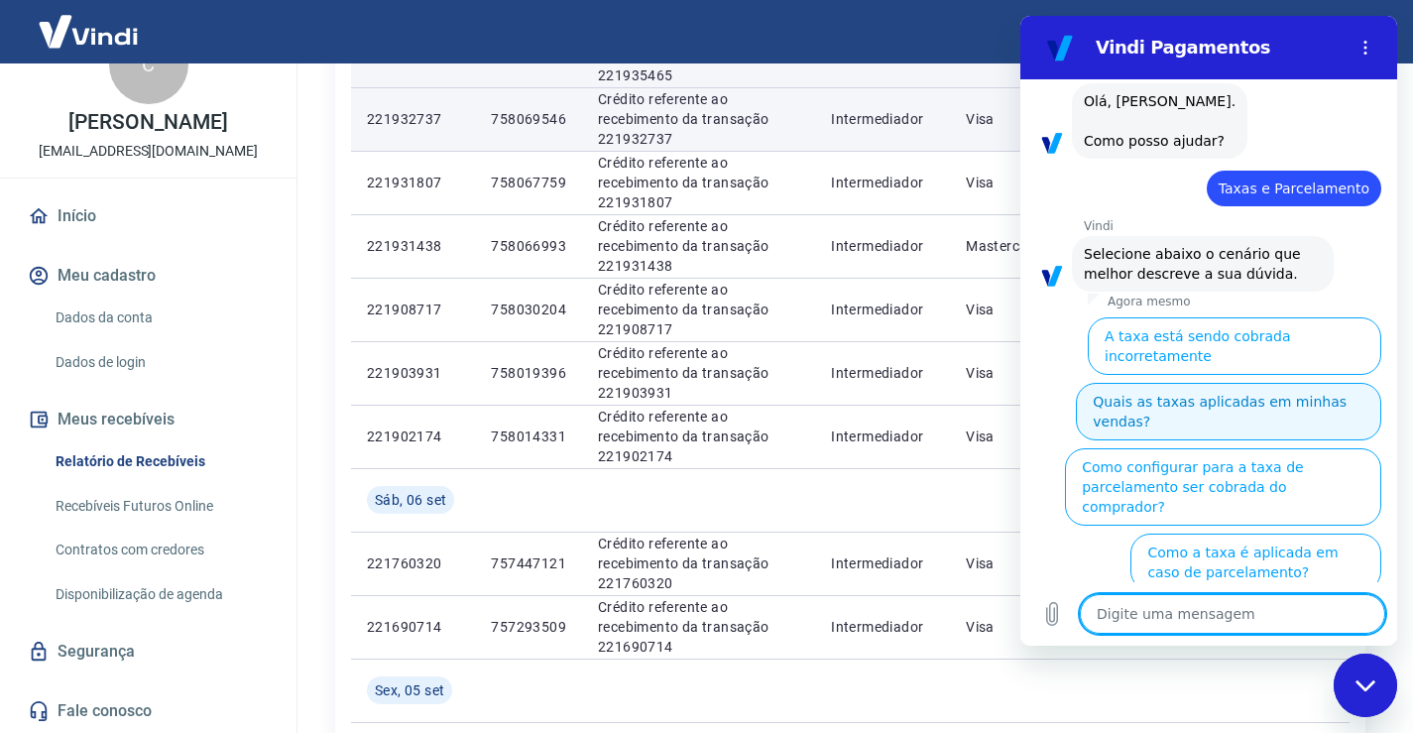
click at [1206, 389] on button "Quais as taxas aplicadas em minhas vendas?" at bounding box center [1228, 412] width 305 height 58
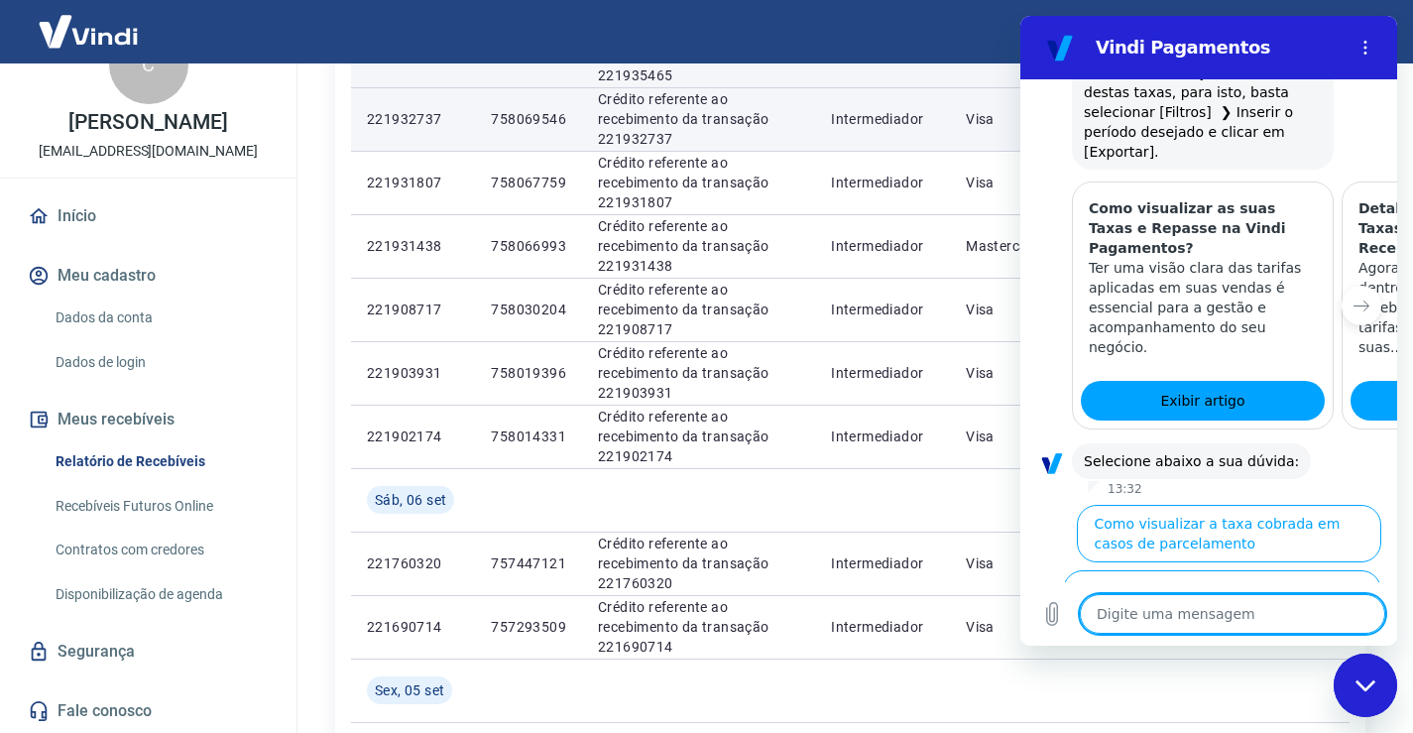
scroll to position [1047, 0]
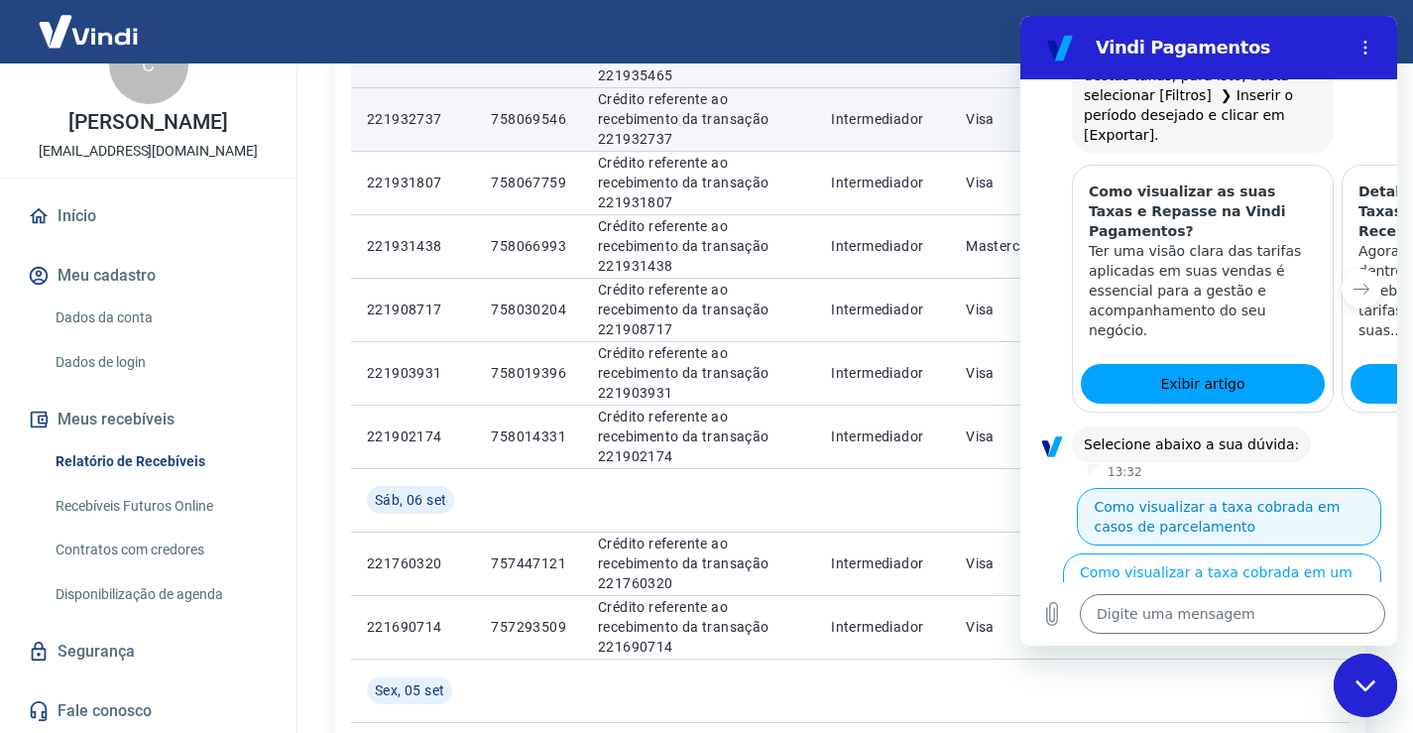
click at [1201, 488] on button "Como visualizar a taxa cobrada em casos de parcelamento" at bounding box center [1229, 517] width 304 height 58
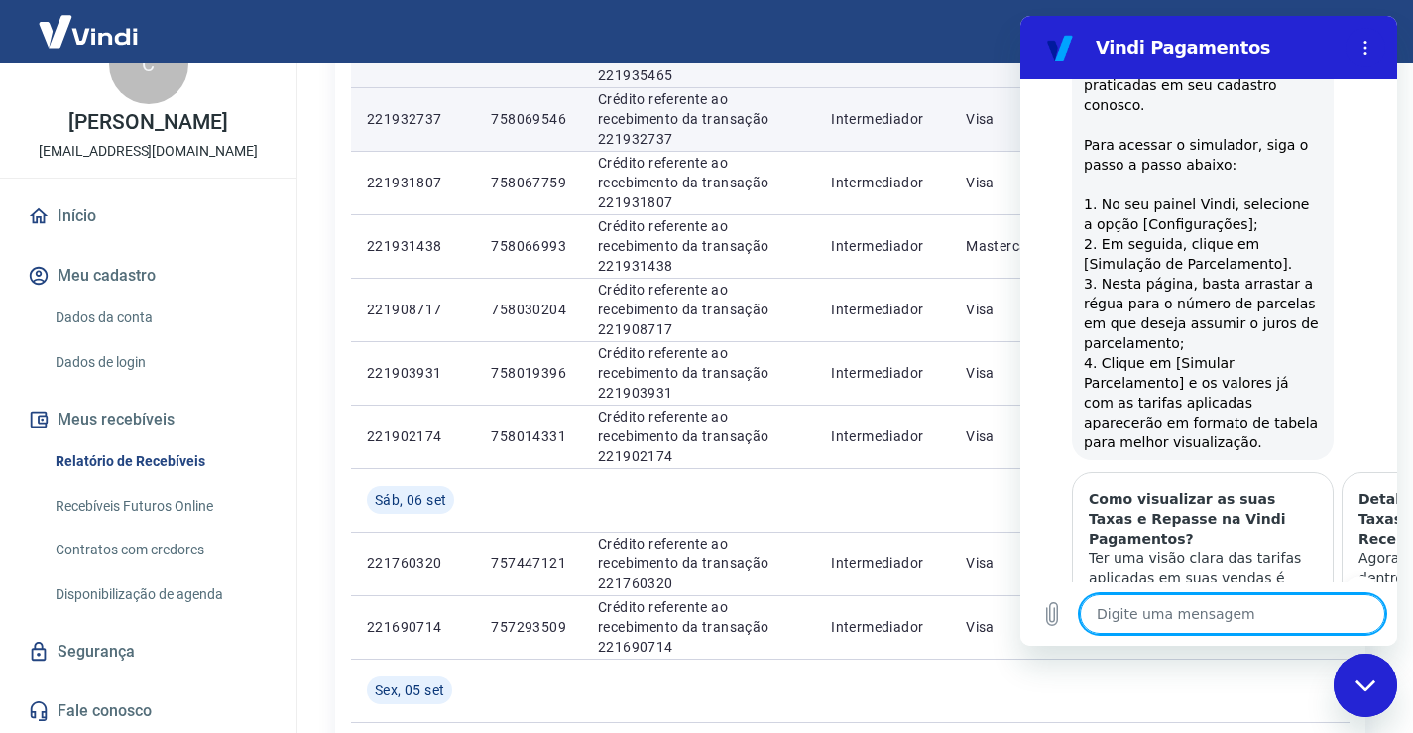
type textarea "x"
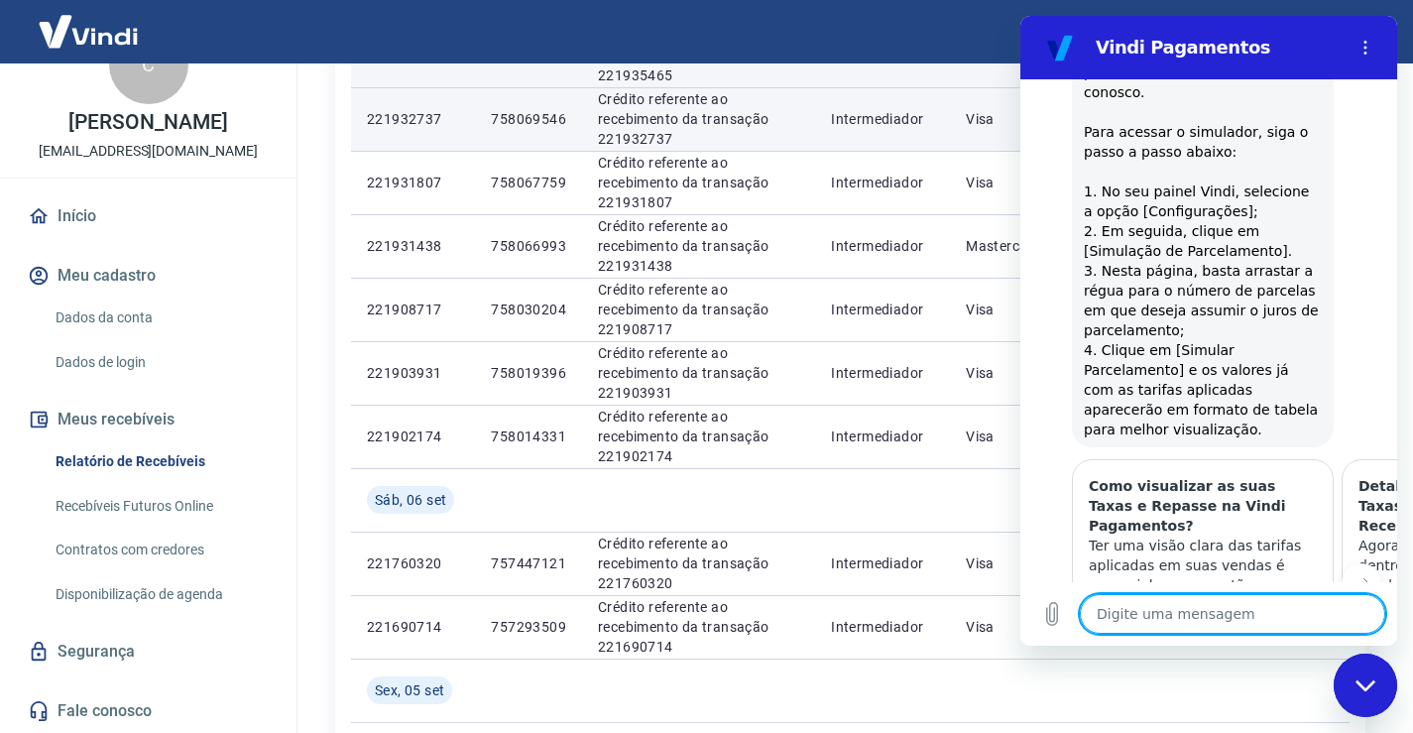
scroll to position [1745, 0]
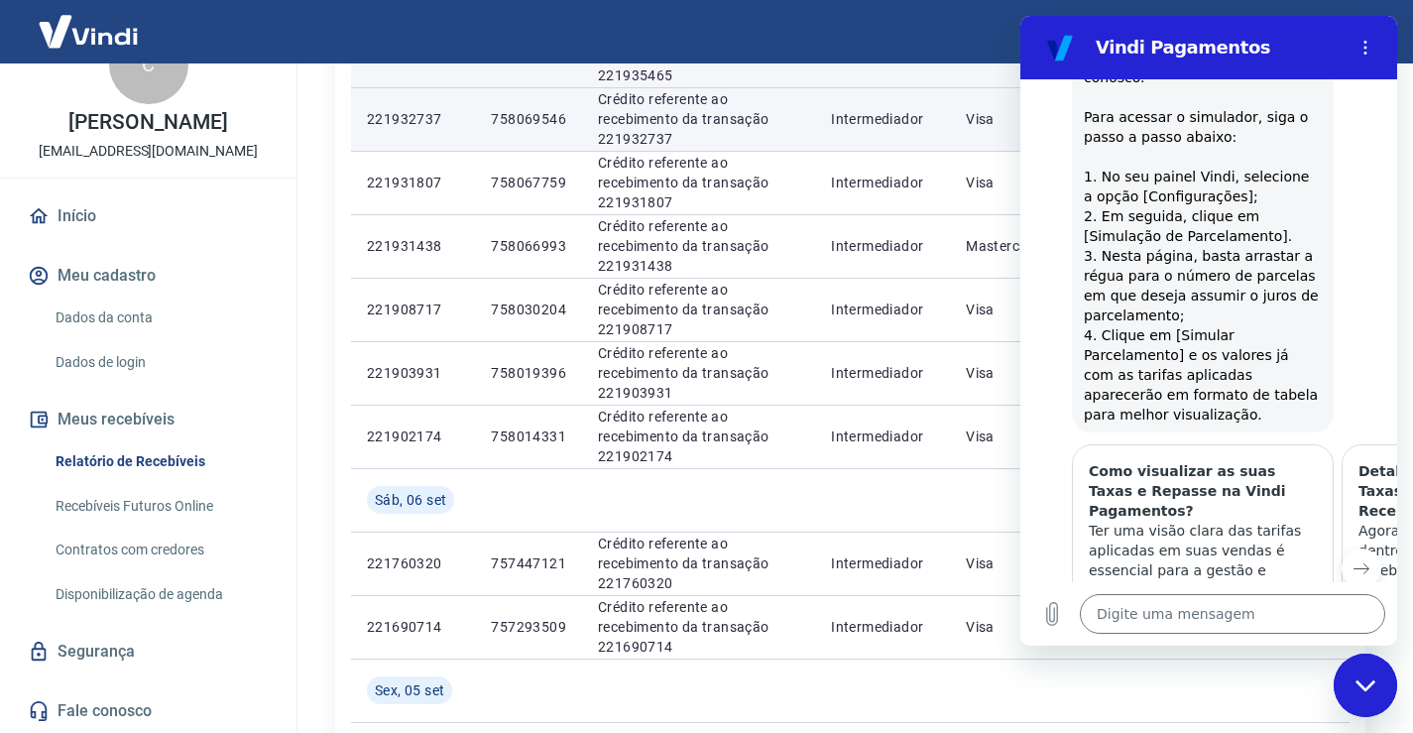
click at [1354, 560] on icon "Próximo item" at bounding box center [1362, 568] width 16 height 16
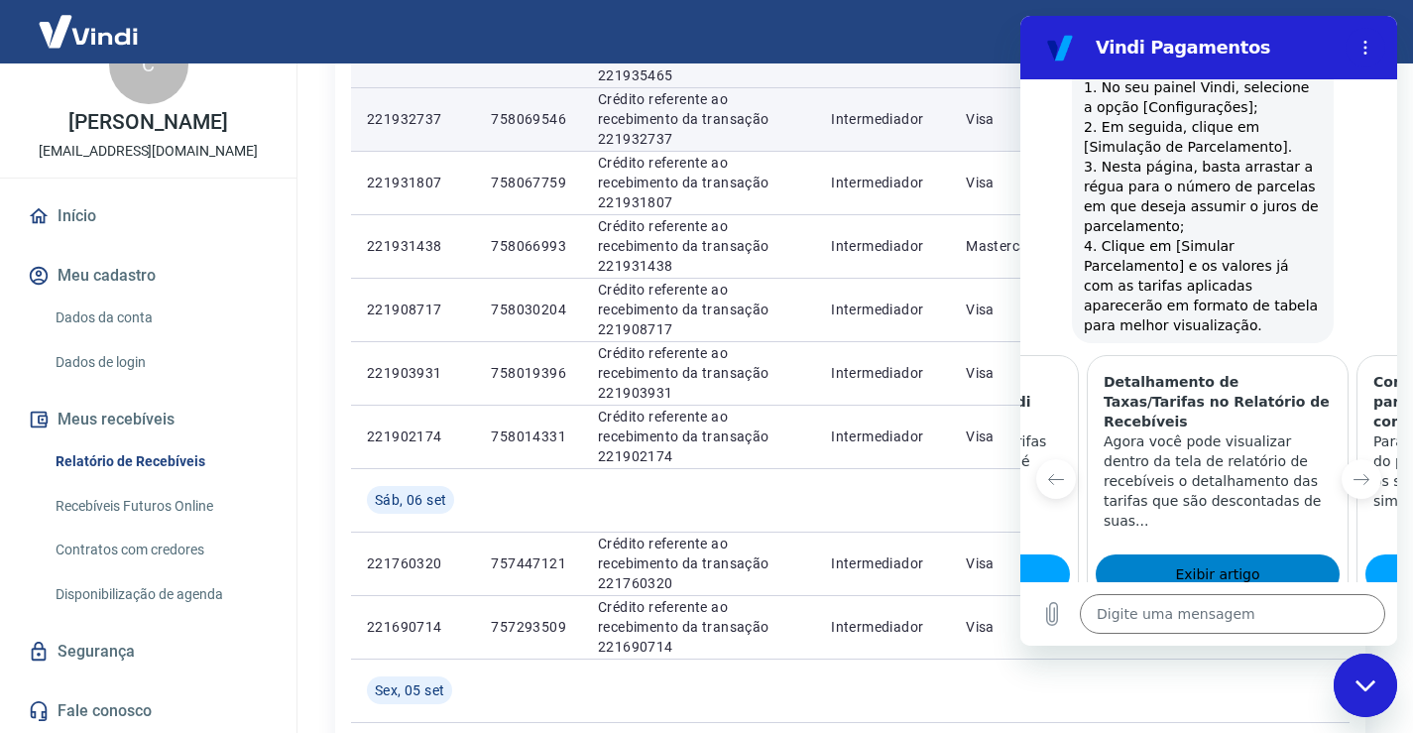
click at [1179, 562] on span "Exibir artigo" at bounding box center [1217, 574] width 84 height 24
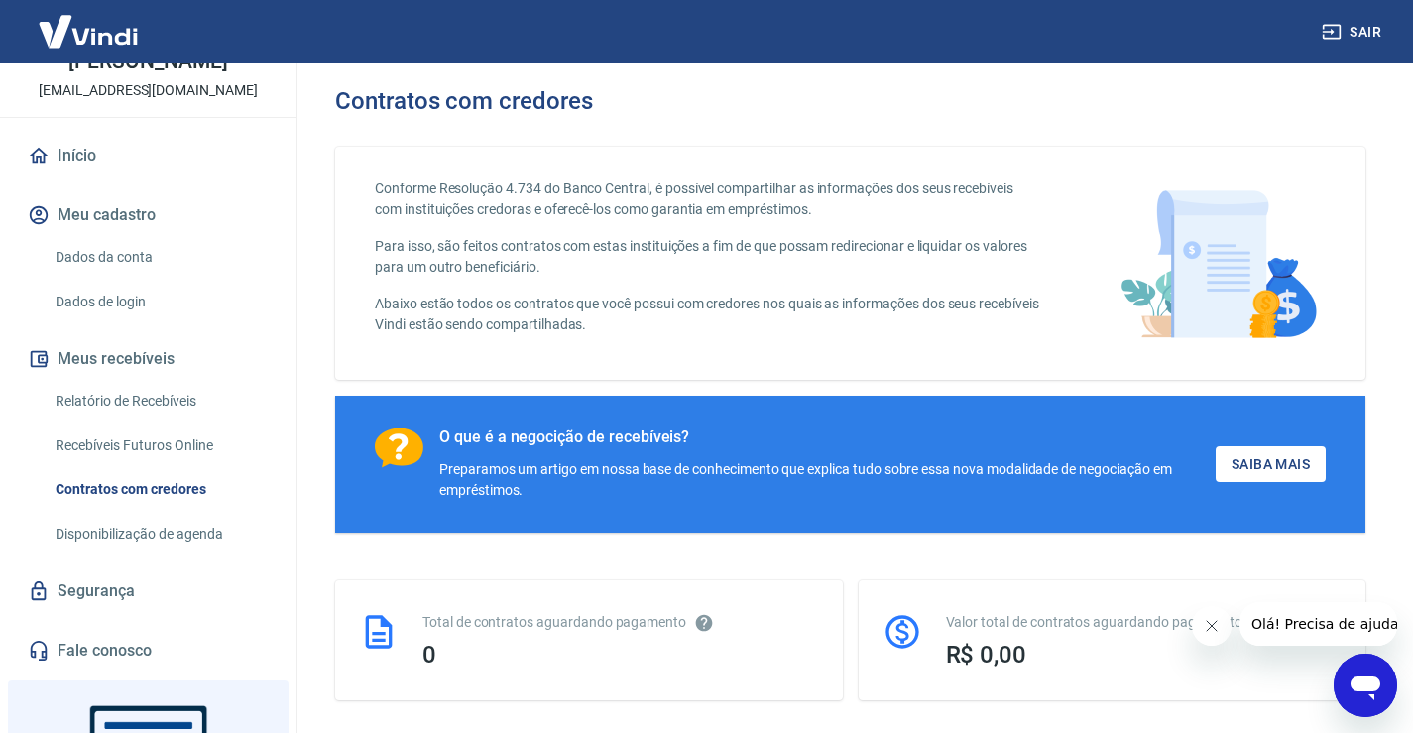
scroll to position [295, 0]
